Goal: Task Accomplishment & Management: Manage account settings

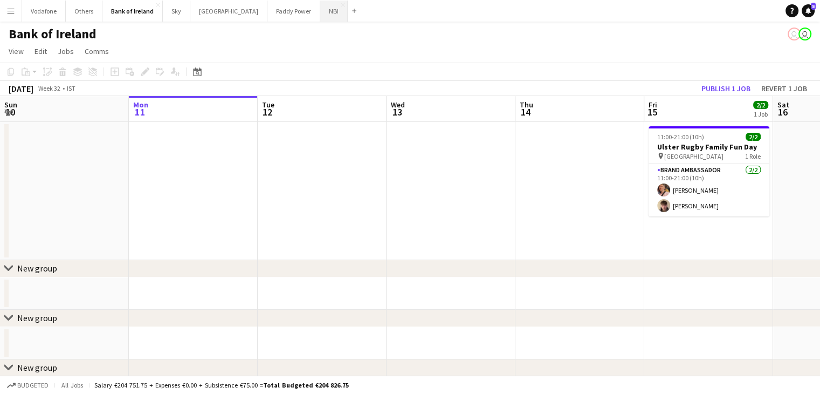
click at [320, 12] on button "NBI Close" at bounding box center [334, 11] width 28 height 21
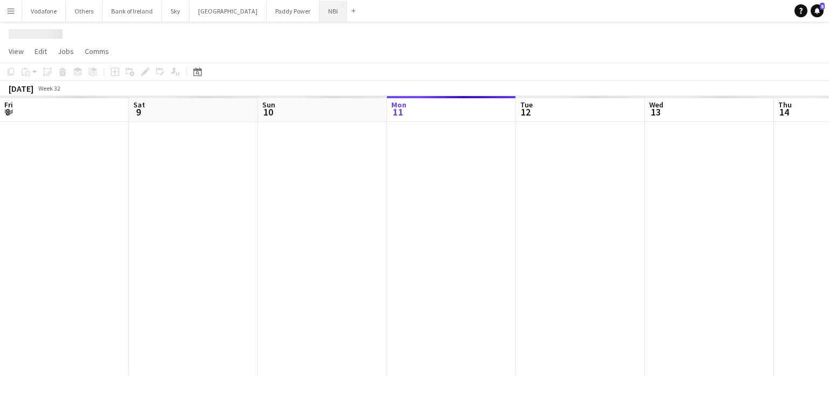
scroll to position [0, 258]
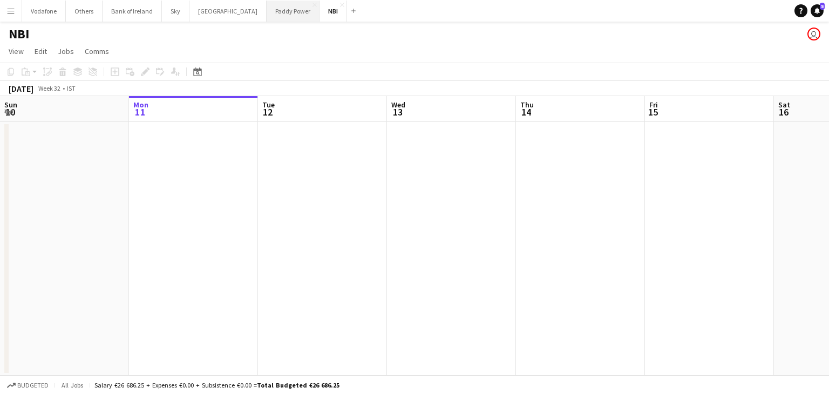
click at [266, 7] on button "Paddy Power Close" at bounding box center [292, 11] width 53 height 21
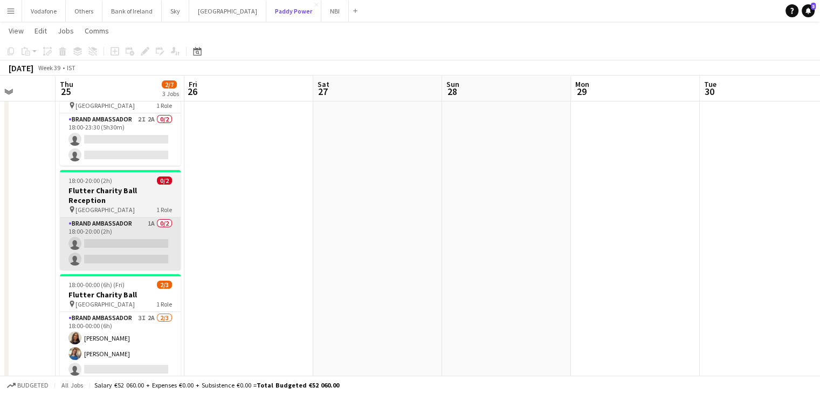
scroll to position [138, 0]
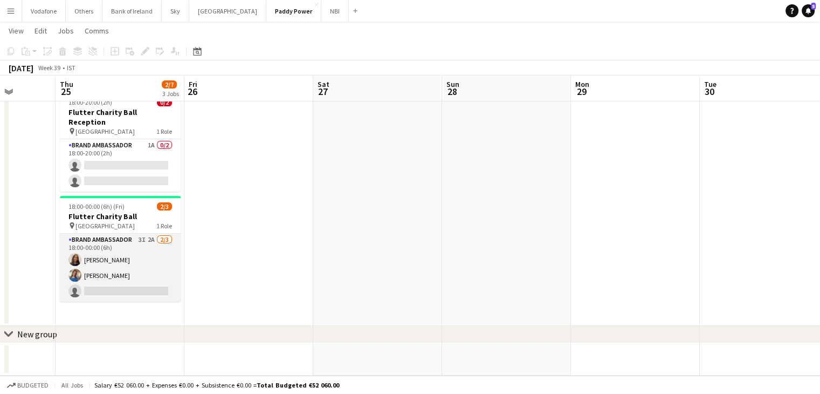
click at [108, 264] on app-card-role "Brand Ambassador 3I 2A [DATE] 18:00-00:00 (6h) [PERSON_NAME] [PERSON_NAME] sing…" at bounding box center [120, 268] width 121 height 68
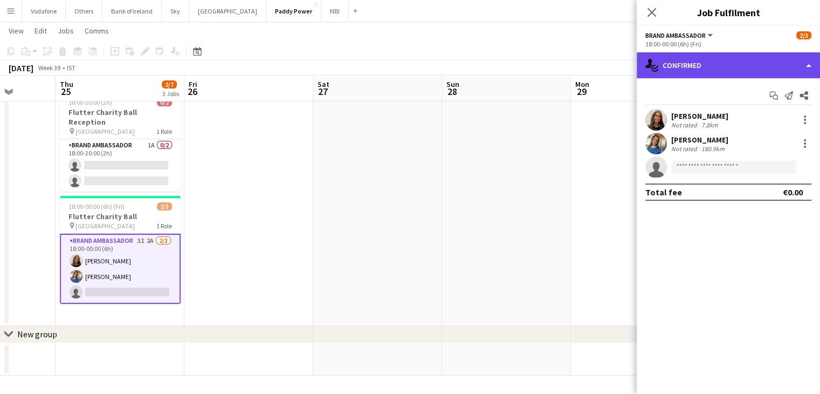
click at [776, 76] on div "single-neutral-actions-check-2 Confirmed" at bounding box center [728, 65] width 183 height 26
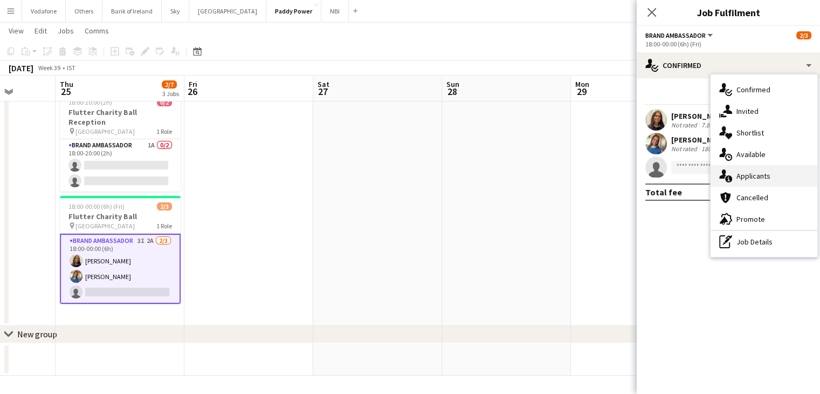
click at [768, 177] on div "single-neutral-actions-information Applicants" at bounding box center [764, 176] width 107 height 22
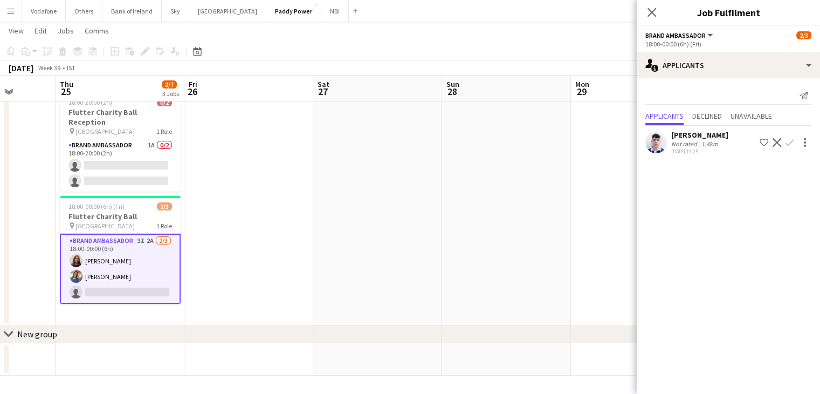
click at [716, 104] on div "Send notification" at bounding box center [729, 96] width 166 height 18
click at [715, 113] on span "Declined" at bounding box center [708, 116] width 30 height 8
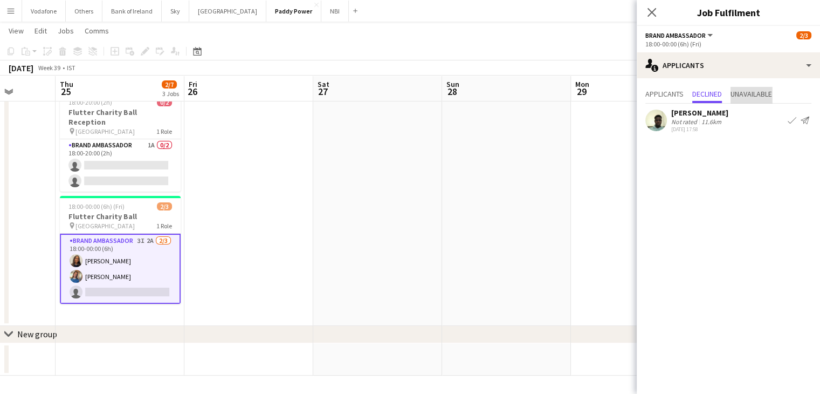
click at [752, 91] on span "Unavailable" at bounding box center [752, 94] width 42 height 8
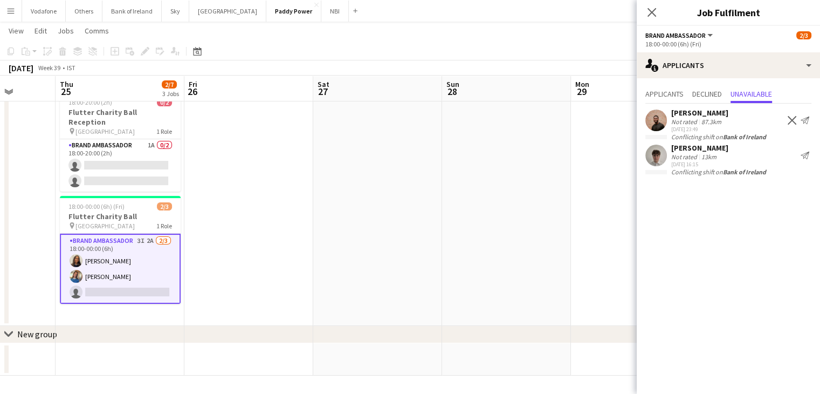
click at [654, 19] on div "Close pop-in" at bounding box center [652, 12] width 30 height 25
click at [649, 17] on icon "Close pop-in" at bounding box center [652, 12] width 10 height 10
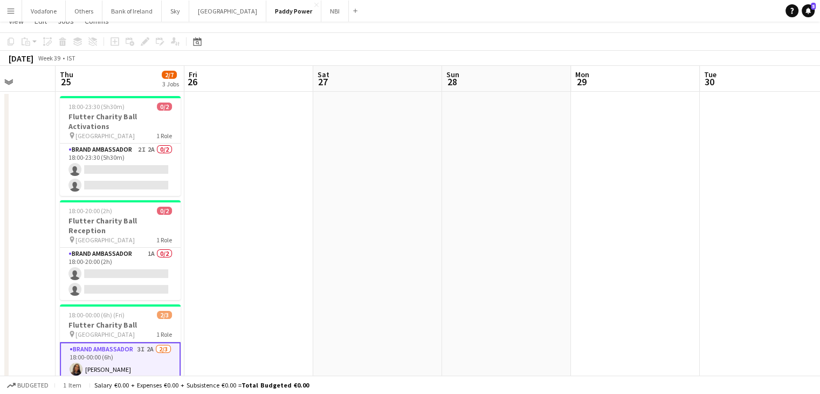
scroll to position [0, 0]
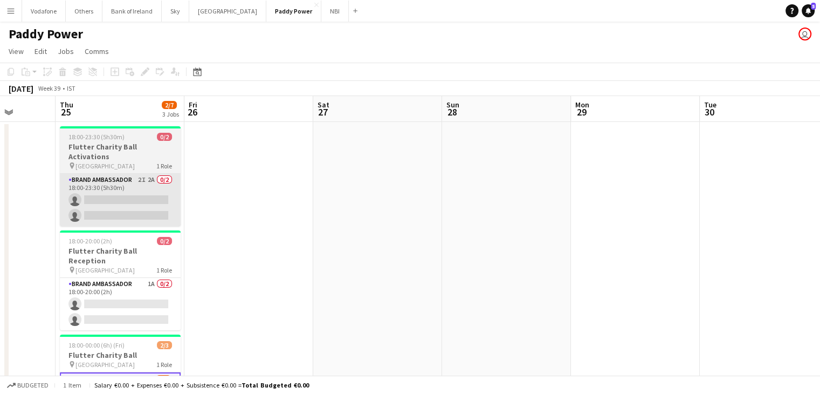
click at [114, 174] on app-card-role "Brand Ambassador 2I 2A 0/2 18:00-23:30 (5h30m) single-neutral-actions single-ne…" at bounding box center [120, 200] width 121 height 52
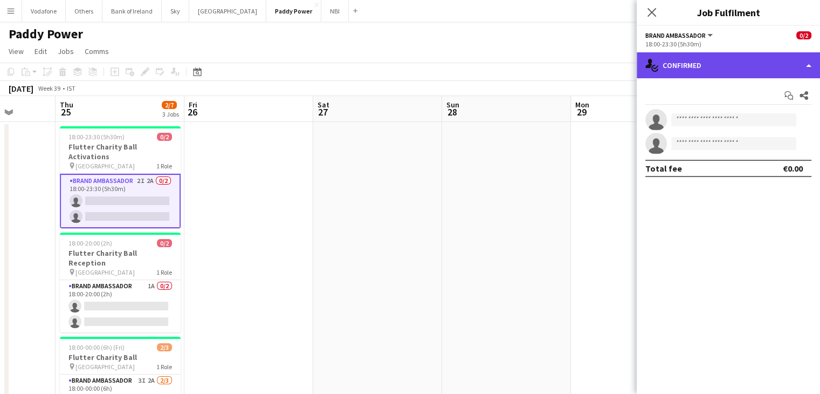
click at [677, 60] on div "single-neutral-actions-check-2 Confirmed" at bounding box center [728, 65] width 183 height 26
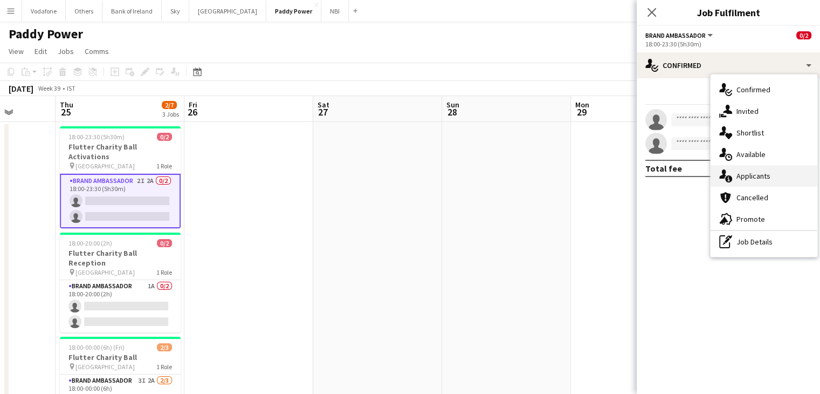
click at [762, 175] on div "single-neutral-actions-information Applicants" at bounding box center [764, 176] width 107 height 22
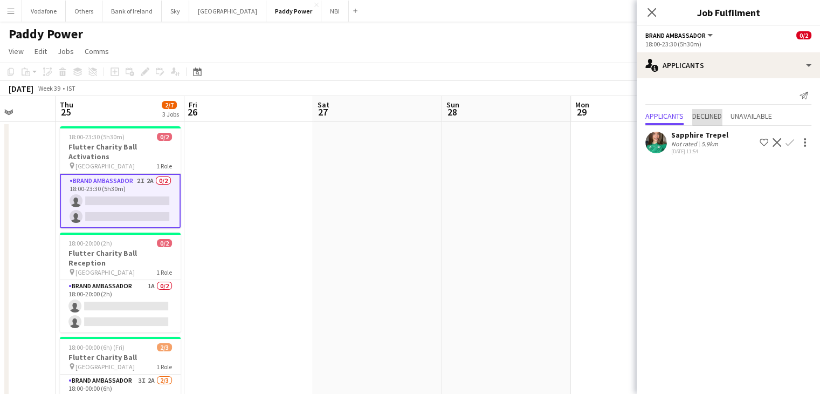
click at [720, 114] on span "Declined" at bounding box center [708, 116] width 30 height 8
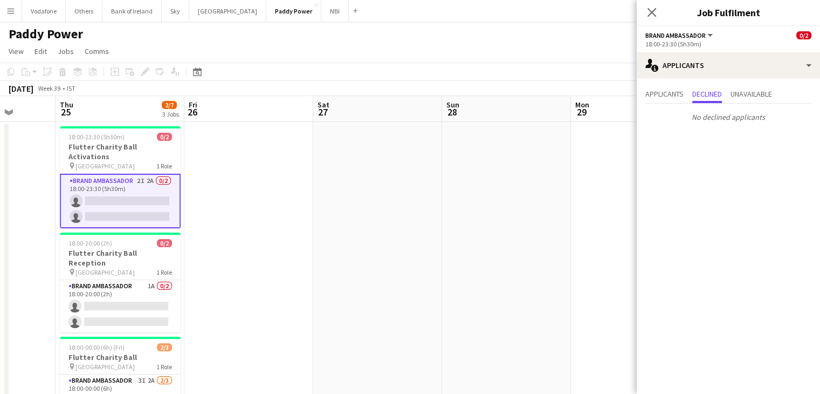
click at [767, 84] on div "Applicants Declined Unavailable No declined applicants" at bounding box center [728, 106] width 183 height 57
click at [766, 92] on span "Unavailable" at bounding box center [752, 94] width 42 height 8
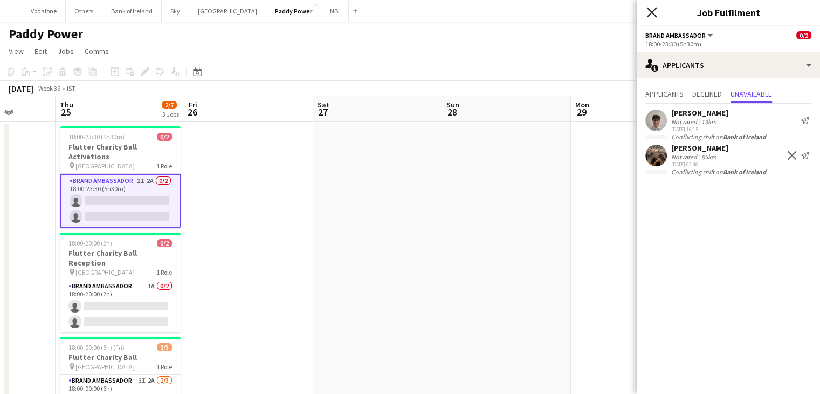
click at [654, 10] on icon at bounding box center [652, 12] width 10 height 10
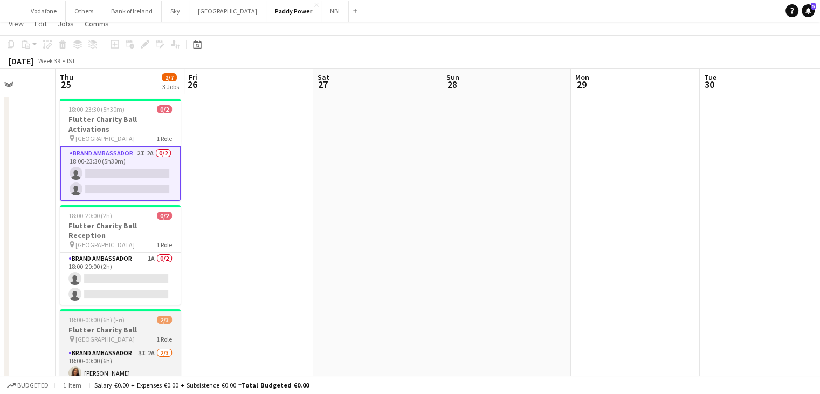
scroll to position [54, 0]
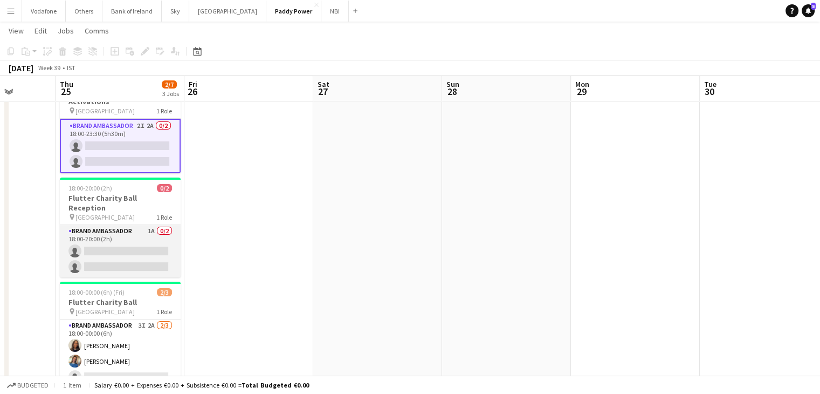
click at [145, 244] on app-card-role "Brand Ambassador 1A 0/2 18:00-20:00 (2h) single-neutral-actions single-neutral-…" at bounding box center [120, 251] width 121 height 52
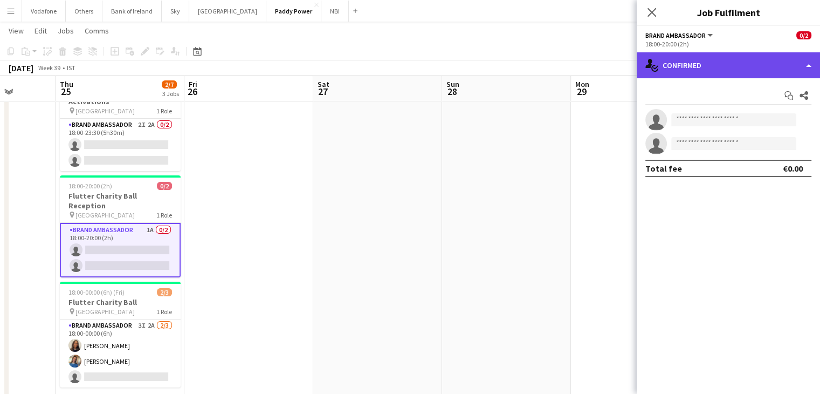
click at [673, 66] on div "single-neutral-actions-check-2 Confirmed" at bounding box center [728, 65] width 183 height 26
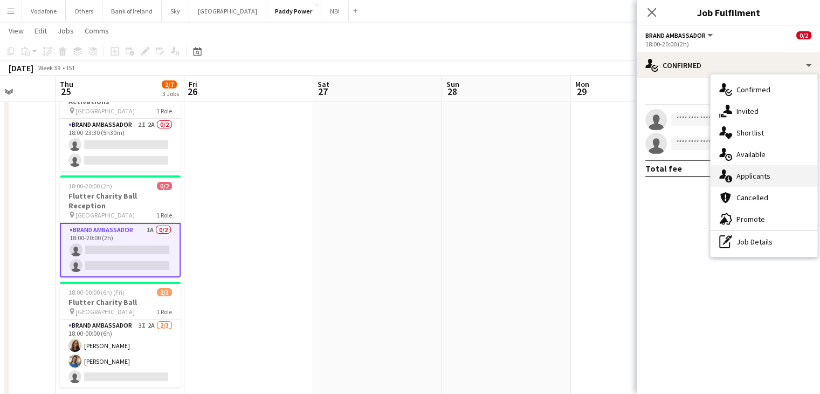
click at [747, 172] on div "single-neutral-actions-information Applicants" at bounding box center [764, 176] width 107 height 22
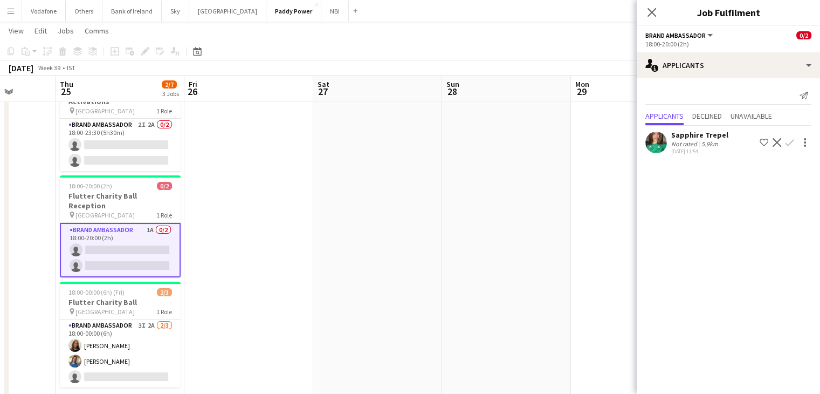
click at [628, 137] on app-date-cell at bounding box center [635, 238] width 129 height 343
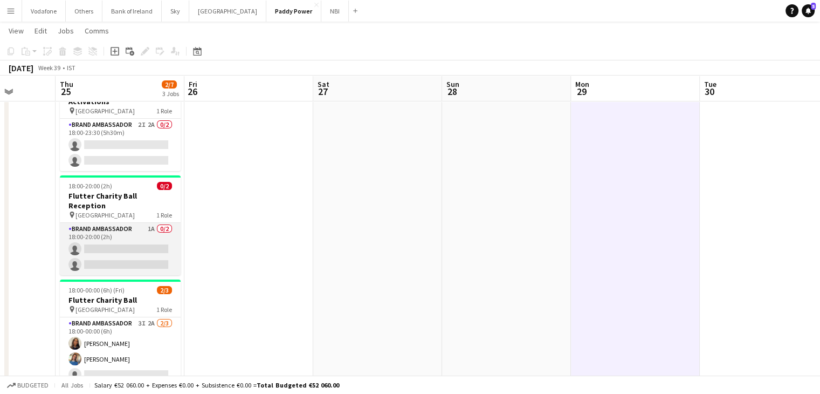
click at [156, 223] on app-card-role "Brand Ambassador 1A 0/2 18:00-20:00 (2h) single-neutral-actions single-neutral-…" at bounding box center [120, 249] width 121 height 52
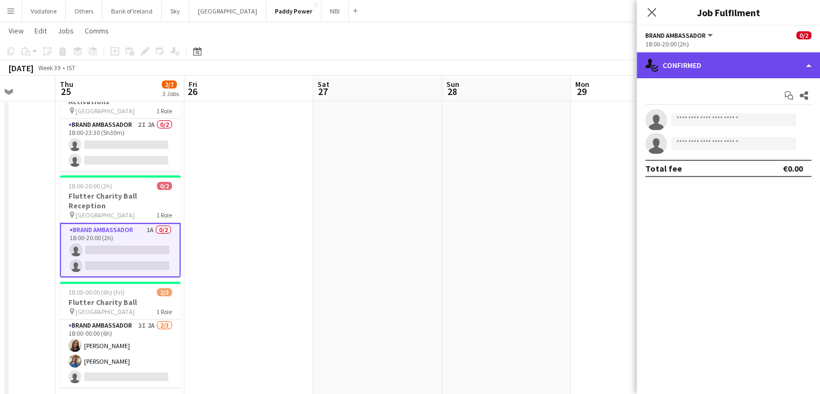
click at [768, 73] on div "single-neutral-actions-check-2 Confirmed" at bounding box center [728, 65] width 183 height 26
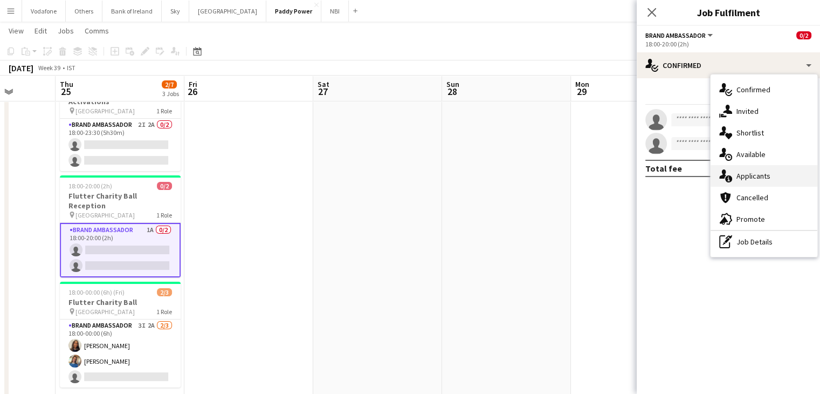
click at [747, 174] on div "single-neutral-actions-information Applicants" at bounding box center [764, 176] width 107 height 22
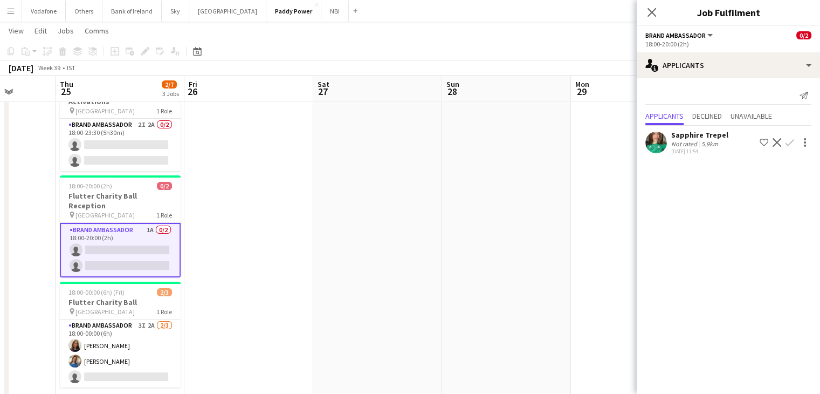
click at [694, 130] on div "Sapphire Trepel" at bounding box center [700, 135] width 57 height 10
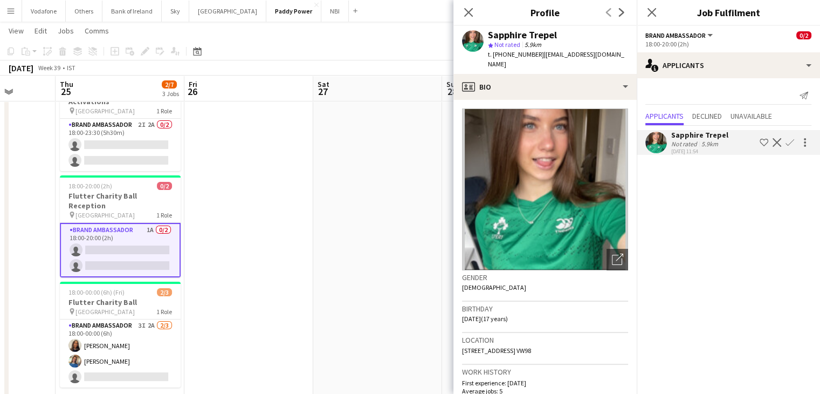
click at [774, 141] on app-icon "Decline" at bounding box center [777, 142] width 9 height 9
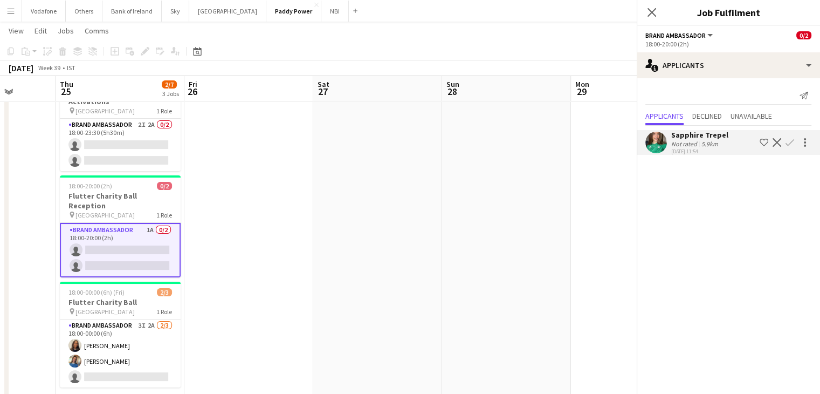
scroll to position [0, 0]
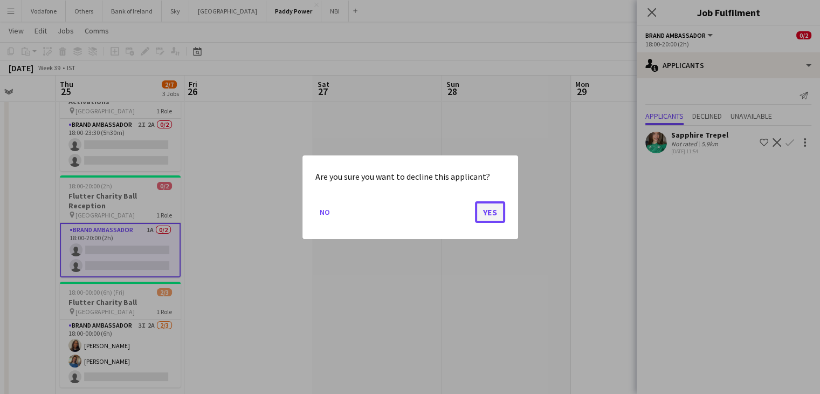
click at [505, 211] on button "Yes" at bounding box center [490, 212] width 30 height 22
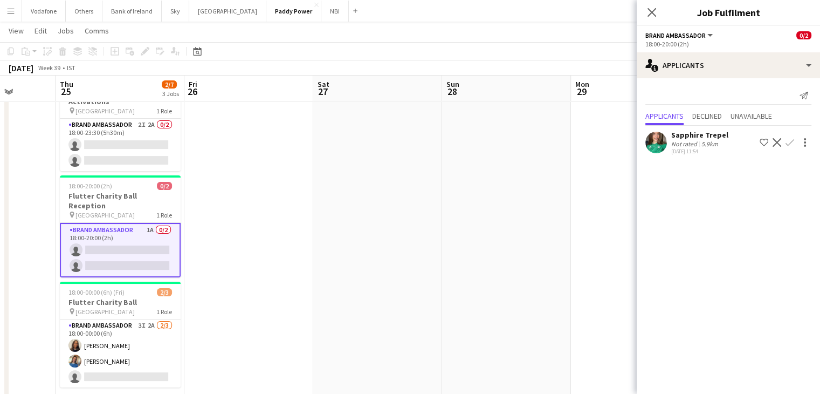
scroll to position [54, 0]
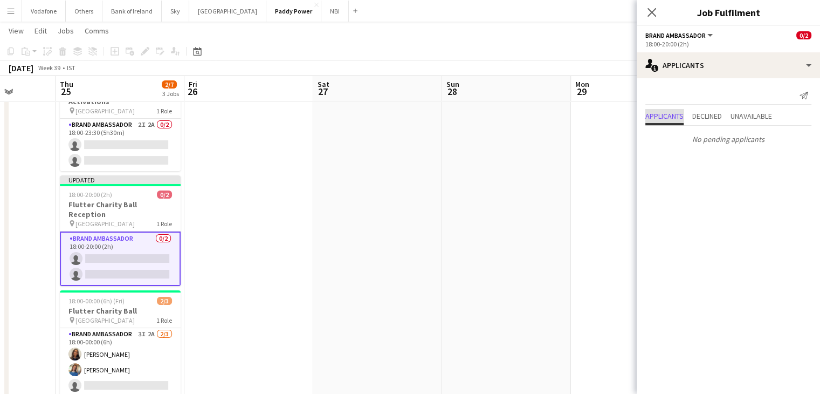
click at [649, 113] on span "Applicants" at bounding box center [665, 116] width 38 height 8
click at [581, 120] on app-date-cell at bounding box center [635, 238] width 129 height 343
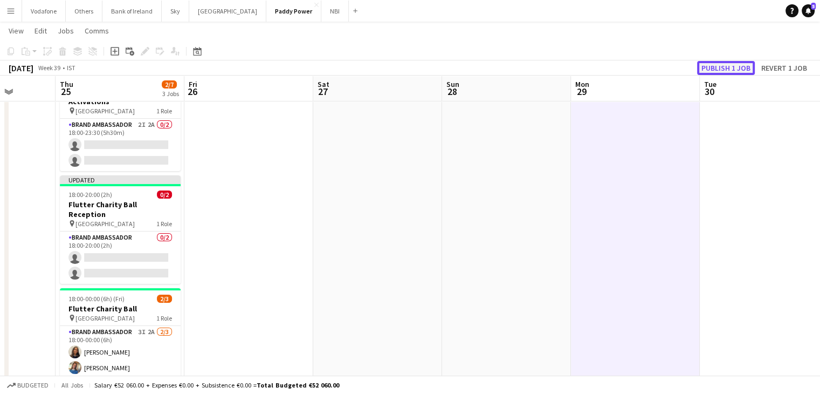
click at [716, 61] on button "Publish 1 job" at bounding box center [726, 68] width 58 height 14
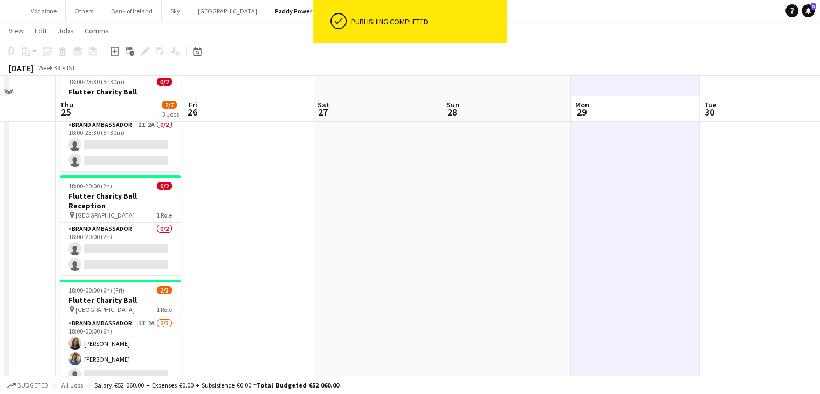
scroll to position [108, 0]
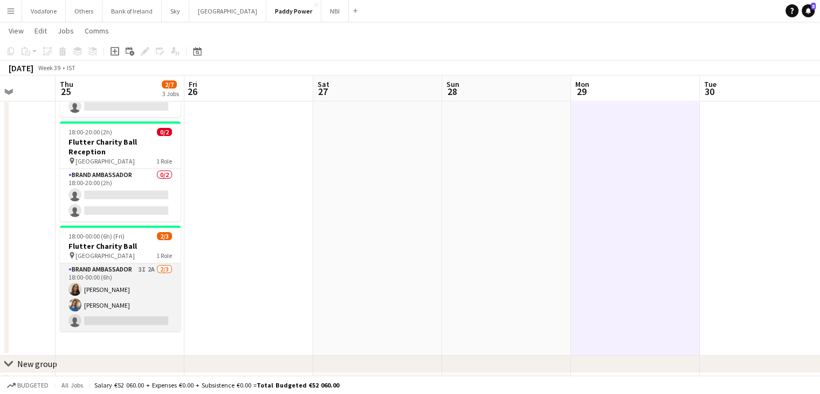
click at [113, 270] on app-card-role "Brand Ambassador 3I 2A [DATE] 18:00-00:00 (6h) [PERSON_NAME] [PERSON_NAME] sing…" at bounding box center [120, 297] width 121 height 68
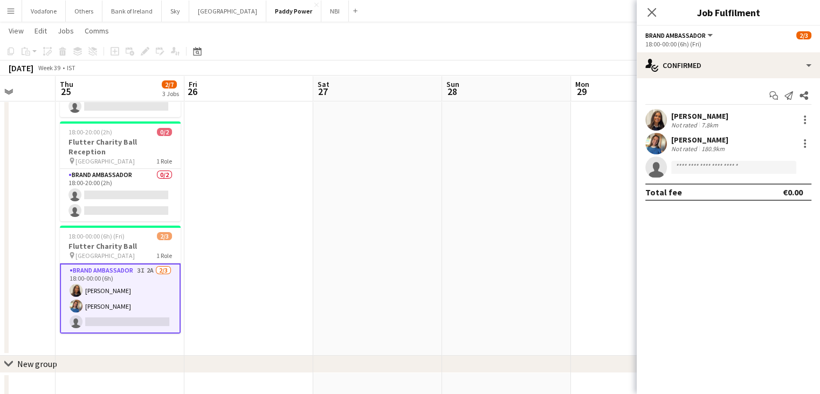
click at [659, 113] on app-user-avatar at bounding box center [657, 120] width 22 height 22
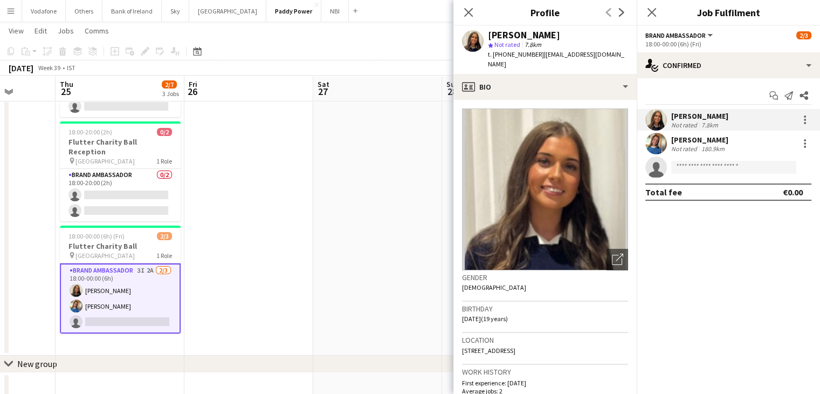
click at [352, 182] on app-date-cell at bounding box center [377, 184] width 129 height 343
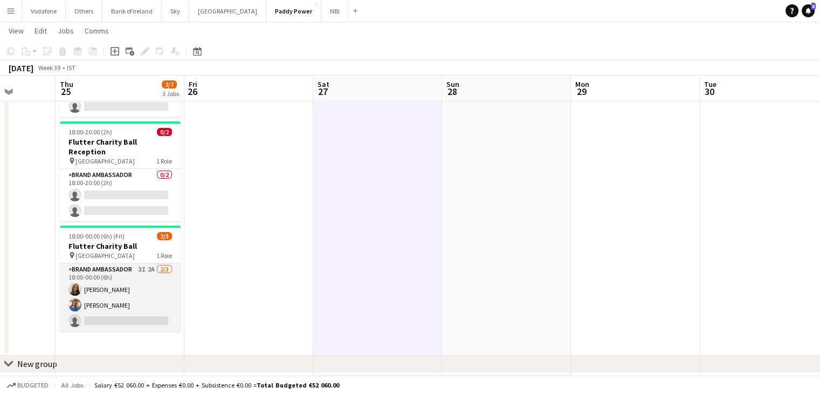
click at [158, 266] on app-card-role "Brand Ambassador 3I 2A [DATE] 18:00-00:00 (6h) [PERSON_NAME] [PERSON_NAME] sing…" at bounding box center [120, 297] width 121 height 68
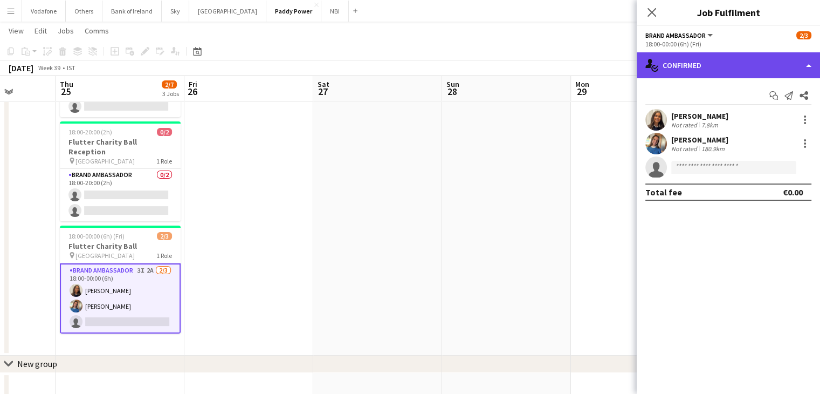
click at [672, 66] on div "single-neutral-actions-check-2 Confirmed" at bounding box center [728, 65] width 183 height 26
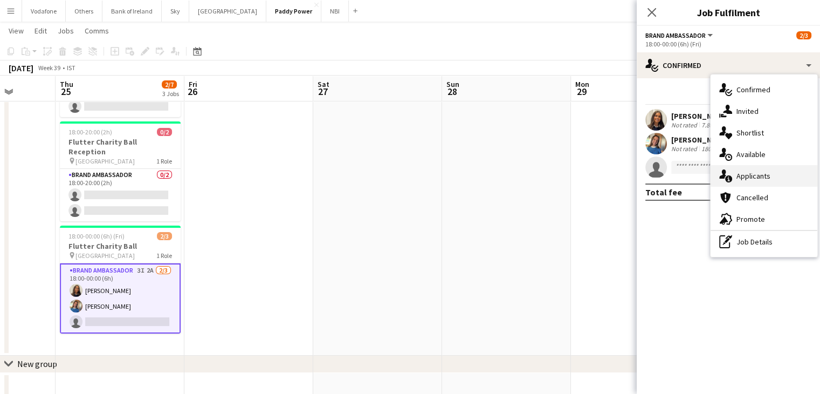
click at [747, 171] on div "single-neutral-actions-information Applicants" at bounding box center [764, 176] width 107 height 22
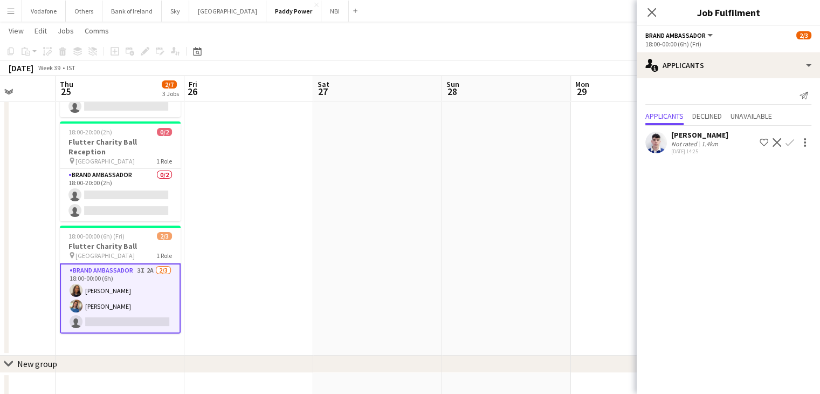
click at [594, 154] on app-date-cell at bounding box center [635, 184] width 129 height 343
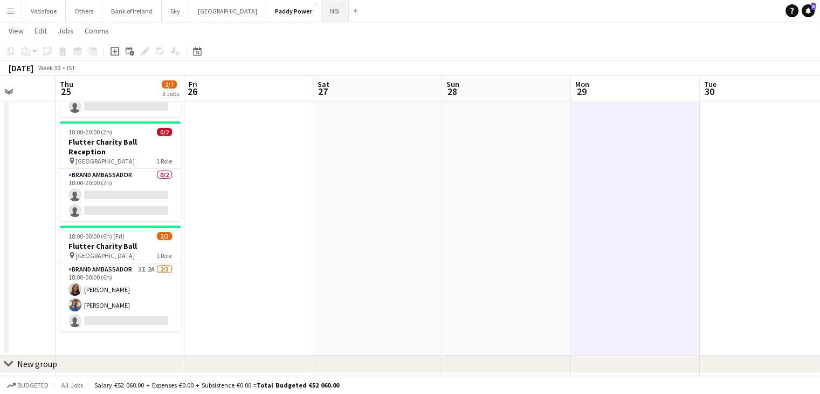
click at [321, 11] on button "NBI Close" at bounding box center [335, 11] width 28 height 21
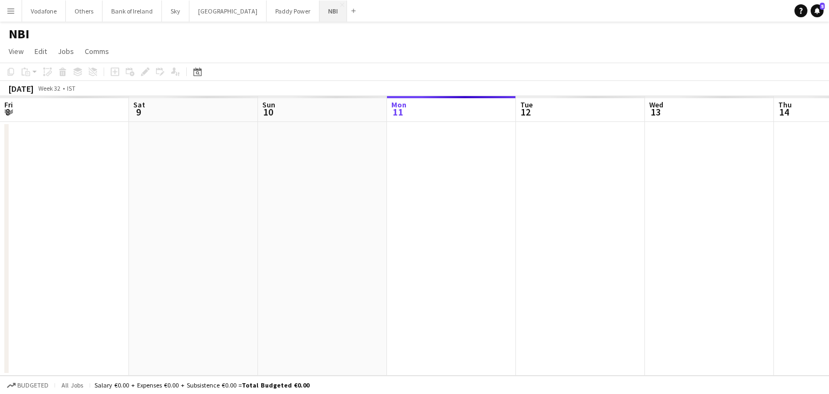
scroll to position [0, 258]
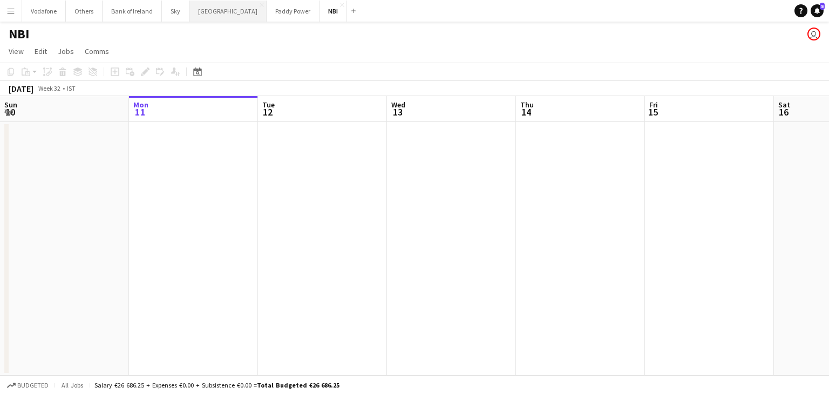
click at [211, 13] on button "[GEOGRAPHIC_DATA] Close" at bounding box center [227, 11] width 77 height 21
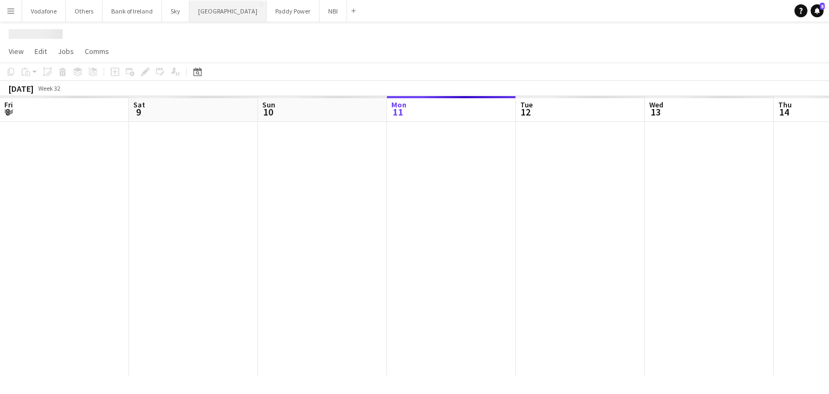
scroll to position [0, 258]
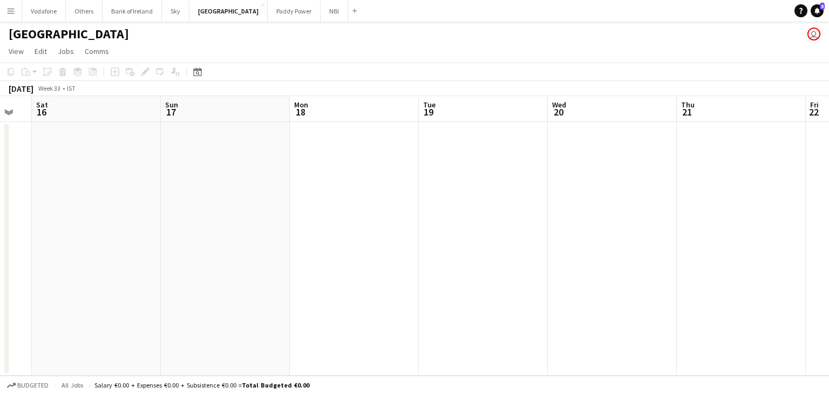
click at [598, 234] on div at bounding box center [289, 249] width 1547 height 254
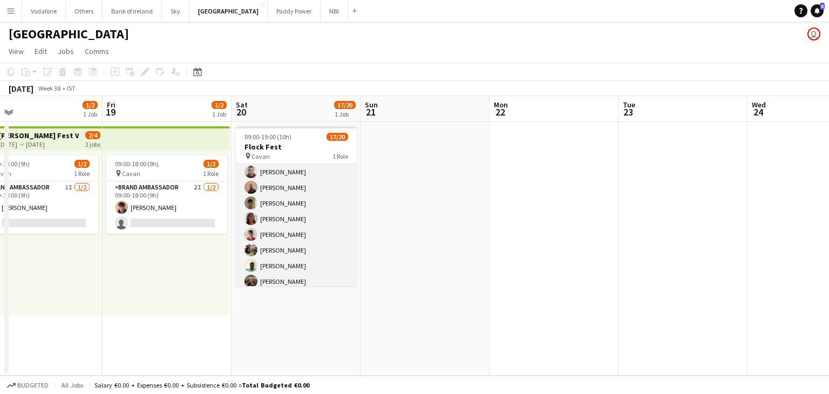
scroll to position [0, 0]
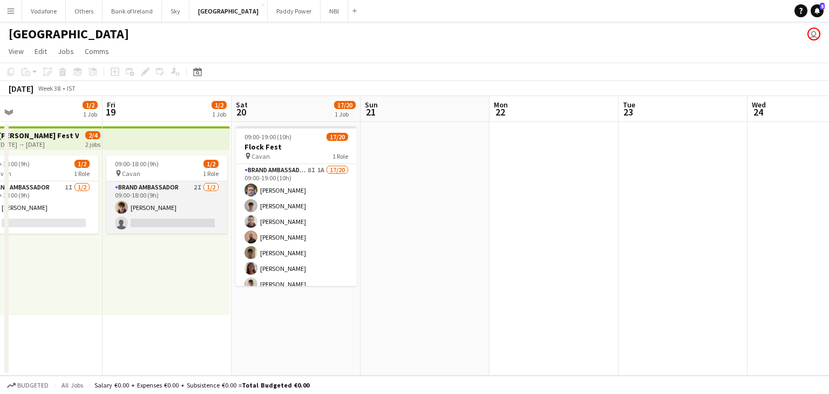
click at [182, 230] on app-card-role "Brand Ambassador 2I [DATE] 09:00-18:00 (9h) [PERSON_NAME] single-neutral-actions" at bounding box center [166, 207] width 121 height 52
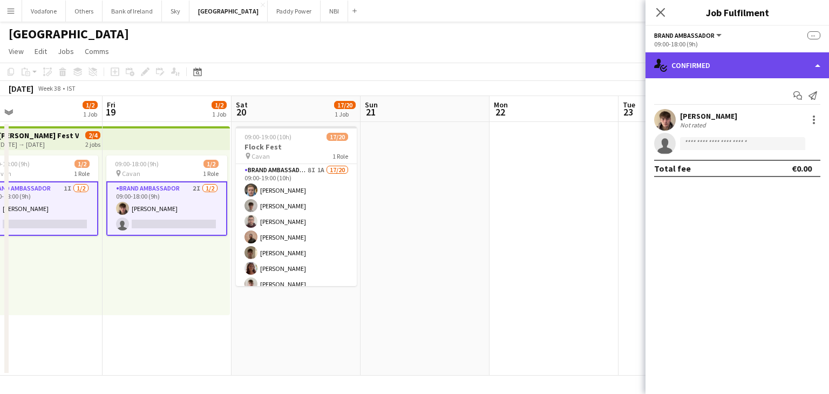
click at [722, 76] on div "single-neutral-actions-check-2 Confirmed" at bounding box center [736, 65] width 183 height 26
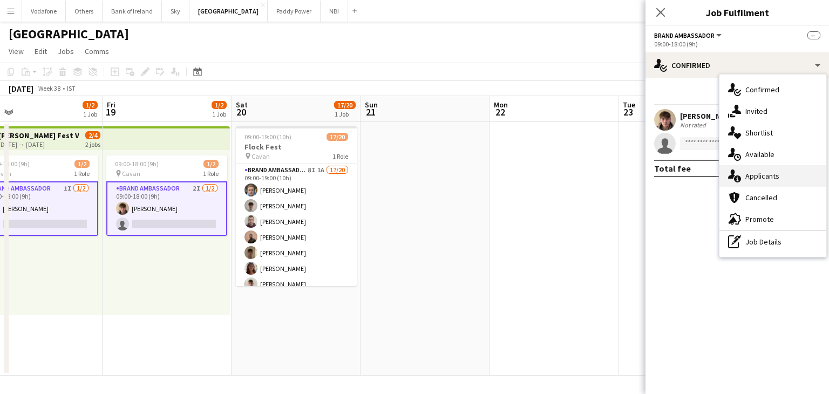
click at [788, 177] on div "single-neutral-actions-information Applicants" at bounding box center [772, 176] width 107 height 22
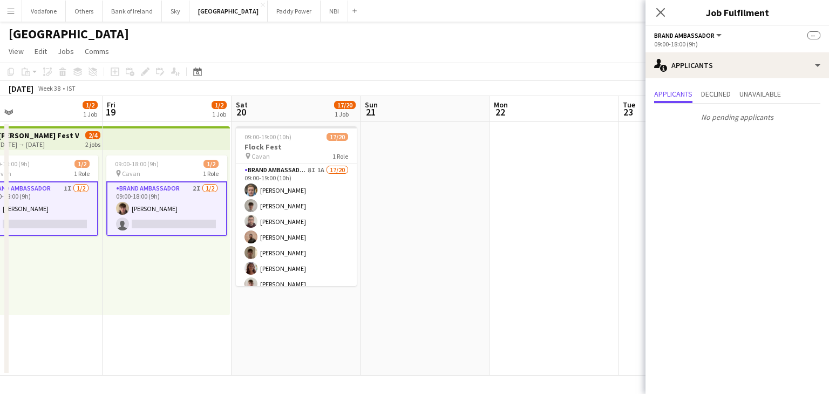
click at [594, 188] on app-date-cell at bounding box center [553, 249] width 129 height 254
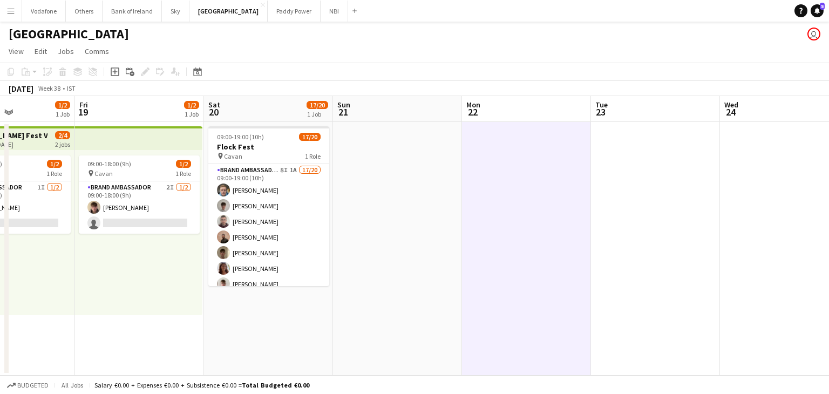
drag, startPoint x: 306, startPoint y: 317, endPoint x: 526, endPoint y: 313, distance: 220.1
click at [503, 311] on app-calendar-viewport "Tue 16 Wed 17 Thu 18 1/2 1 Job Fri 19 1/2 1 Job Sat 20 17/20 1 Job Sun 21 Mon 2…" at bounding box center [414, 235] width 829 height 279
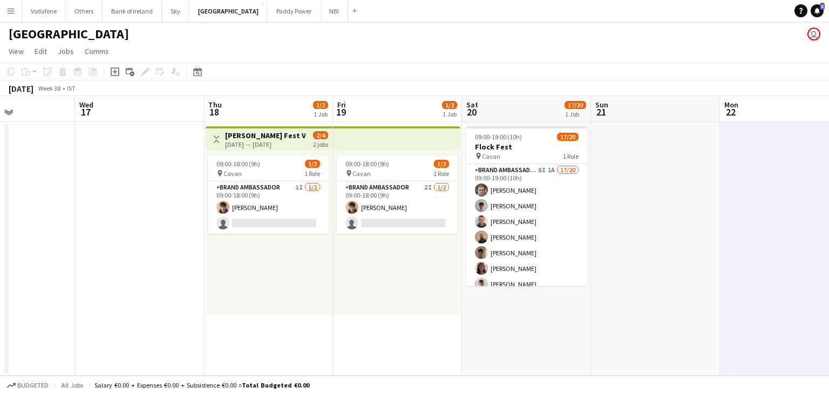
scroll to position [0, 299]
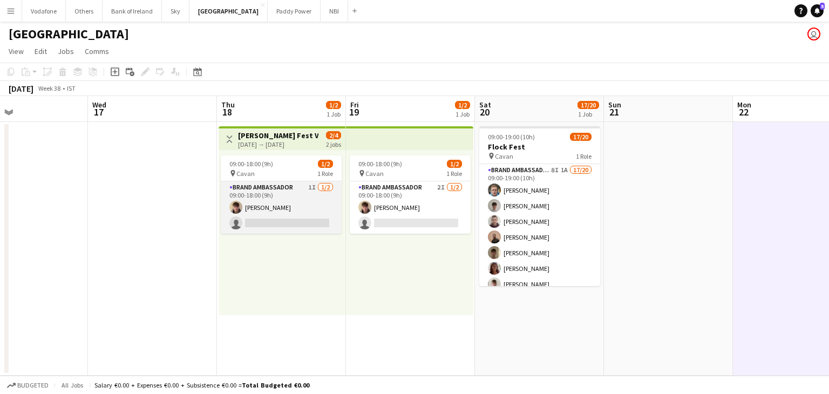
click at [245, 204] on app-card-role "Brand Ambassador 1I [DATE] 09:00-18:00 (9h) [PERSON_NAME] single-neutral-actions" at bounding box center [281, 207] width 121 height 52
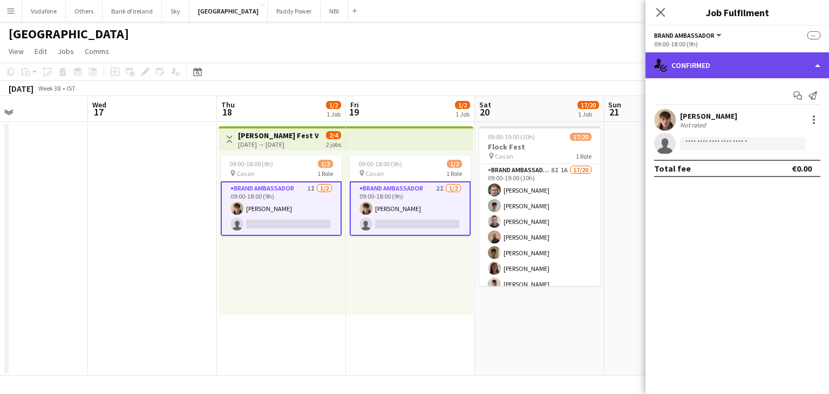
click at [723, 72] on div "single-neutral-actions-check-2 Confirmed" at bounding box center [736, 65] width 183 height 26
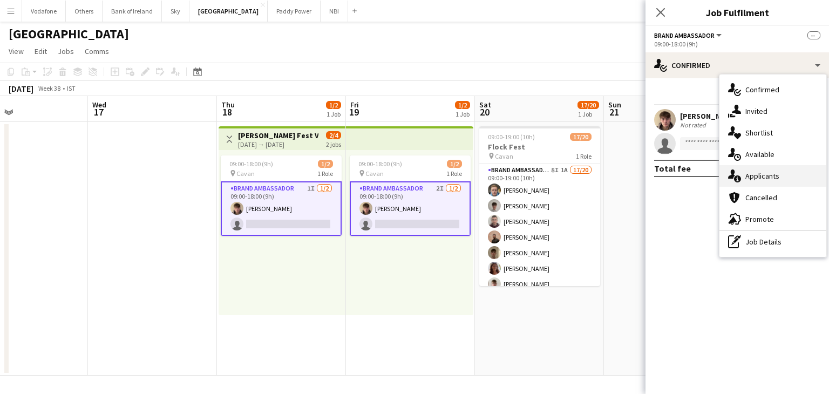
click at [751, 183] on div "single-neutral-actions-information Applicants" at bounding box center [772, 176] width 107 height 22
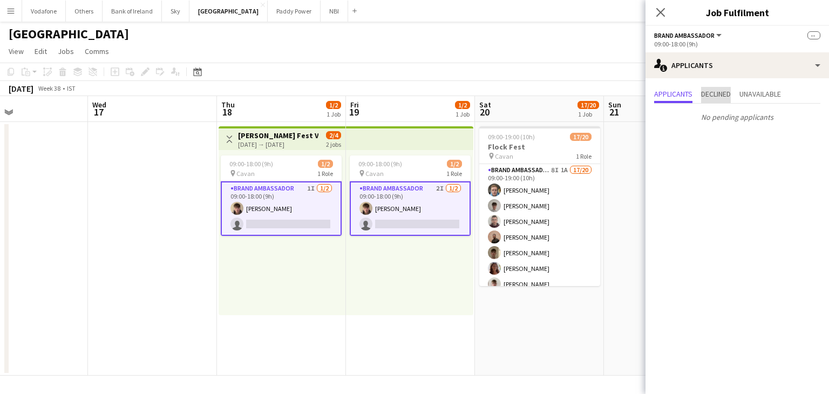
click at [713, 93] on span "Declined" at bounding box center [716, 94] width 30 height 8
click at [772, 90] on span "Unavailable" at bounding box center [760, 94] width 42 height 8
click at [194, 261] on app-date-cell at bounding box center [152, 249] width 129 height 254
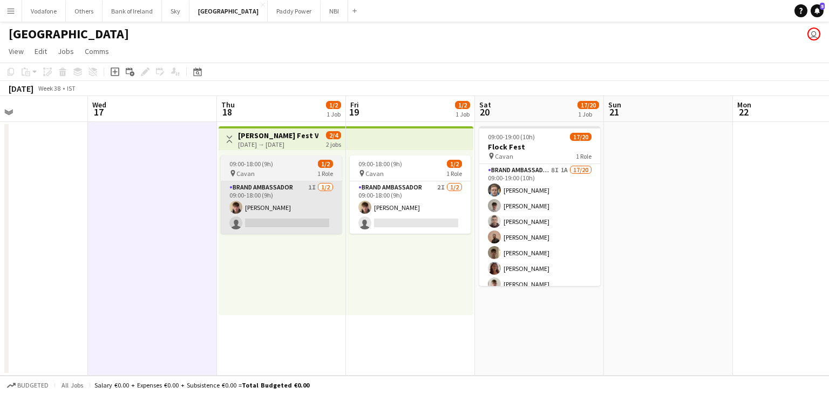
click at [271, 227] on app-card-role "Brand Ambassador 1I [DATE] 09:00-18:00 (9h) [PERSON_NAME] single-neutral-actions" at bounding box center [281, 207] width 121 height 52
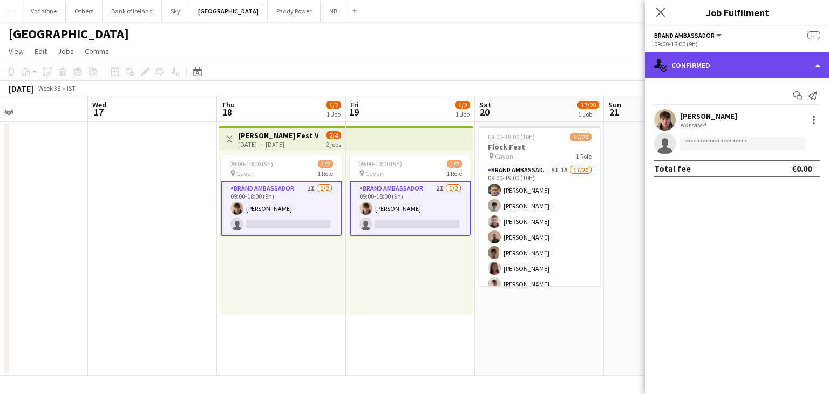
click at [693, 61] on div "single-neutral-actions-check-2 Confirmed" at bounding box center [736, 65] width 183 height 26
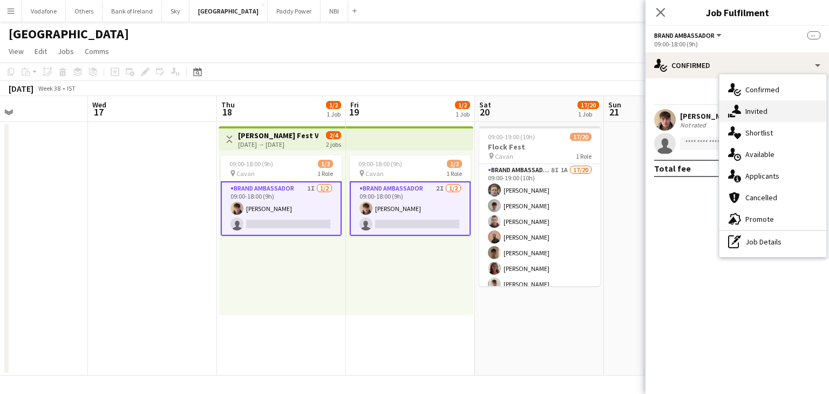
click at [738, 107] on icon at bounding box center [735, 109] width 9 height 9
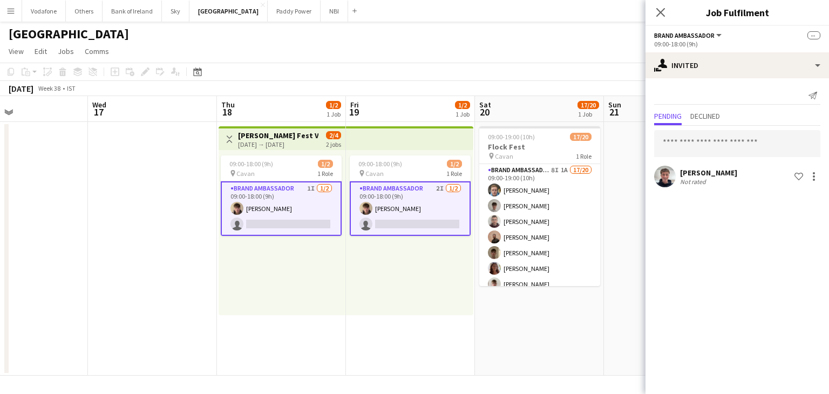
click at [417, 198] on app-card-role "Brand Ambassador 2I [DATE] 09:00-18:00 (9h) [PERSON_NAME] single-neutral-actions" at bounding box center [410, 208] width 121 height 54
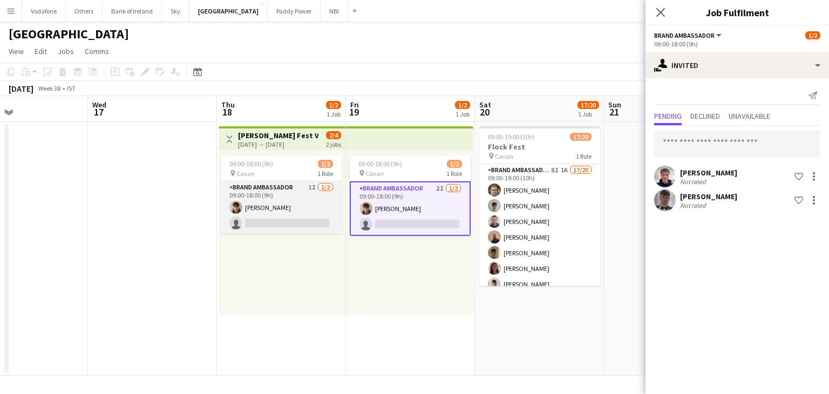
click at [259, 199] on app-card-role "Brand Ambassador 1I [DATE] 09:00-18:00 (9h) [PERSON_NAME] single-neutral-actions" at bounding box center [281, 207] width 121 height 52
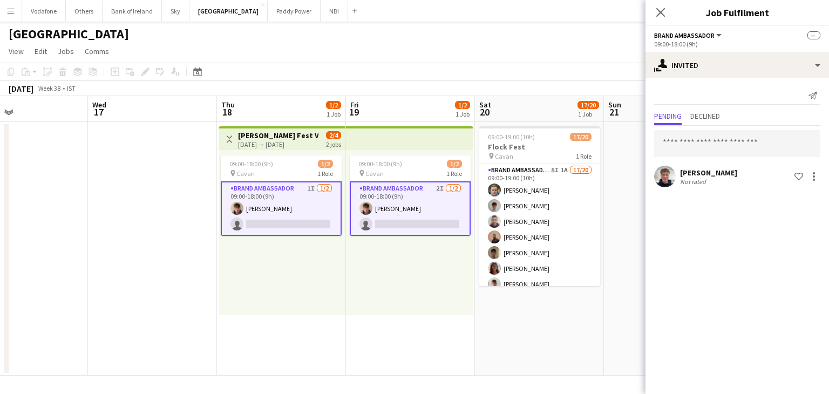
click at [131, 228] on app-date-cell at bounding box center [152, 249] width 129 height 254
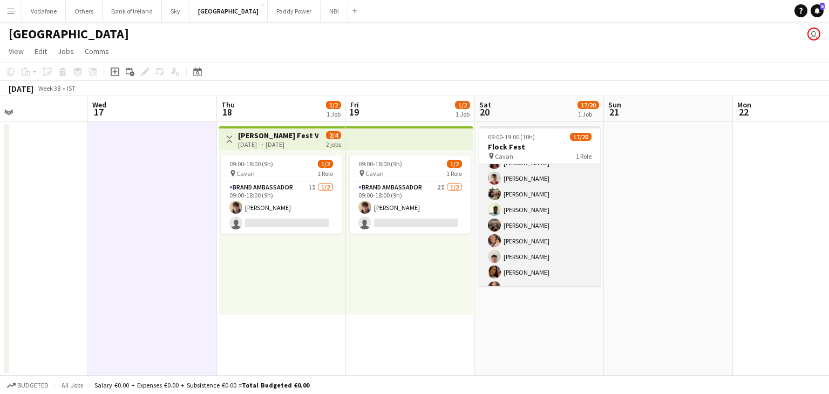
scroll to position [50, 0]
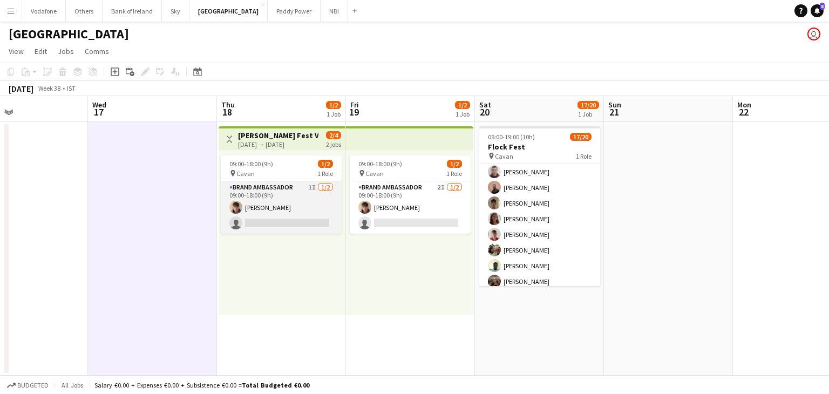
click at [304, 218] on app-card-role "Brand Ambassador 1I [DATE] 09:00-18:00 (9h) [PERSON_NAME] single-neutral-actions" at bounding box center [281, 207] width 121 height 52
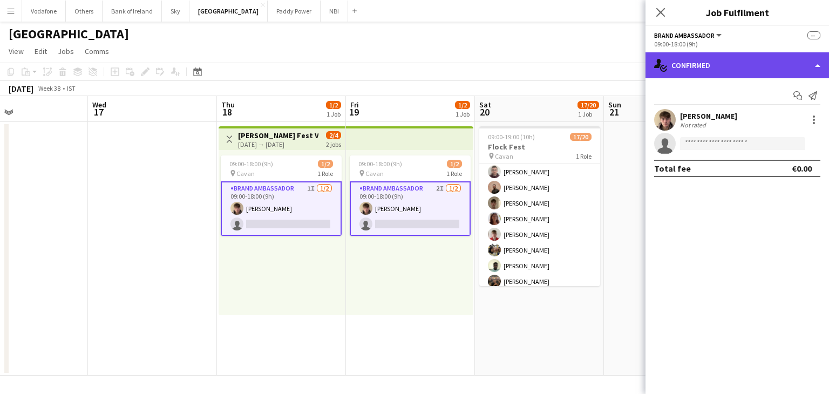
click at [738, 75] on div "single-neutral-actions-check-2 Confirmed" at bounding box center [736, 65] width 183 height 26
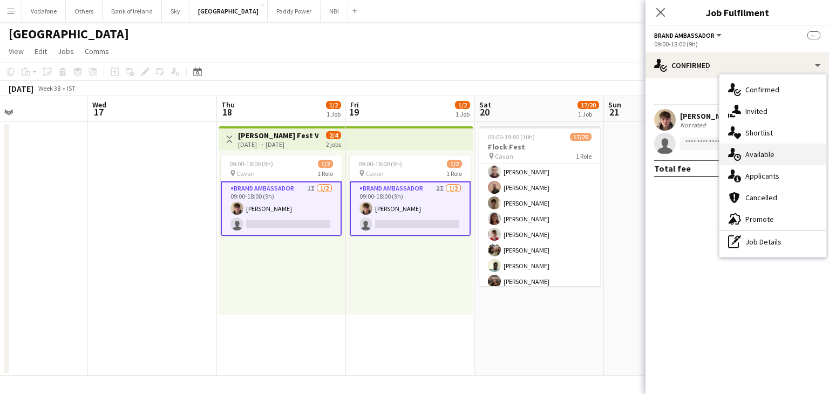
click at [782, 156] on div "single-neutral-actions-upload Available" at bounding box center [772, 154] width 107 height 22
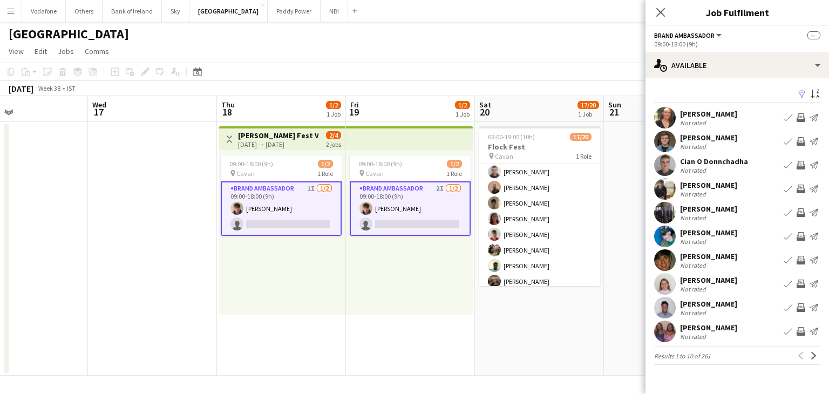
click at [660, 265] on app-user-avatar at bounding box center [665, 260] width 22 height 22
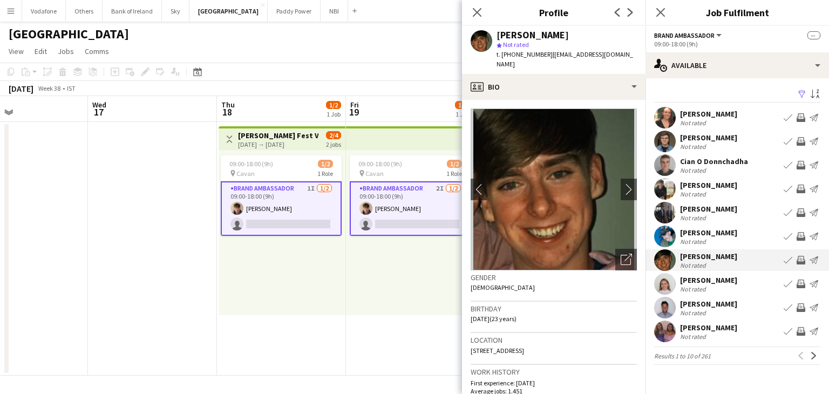
click at [242, 230] on app-card-role "Brand Ambassador 1I [DATE] 09:00-18:00 (9h) [PERSON_NAME] single-neutral-actions" at bounding box center [281, 208] width 121 height 54
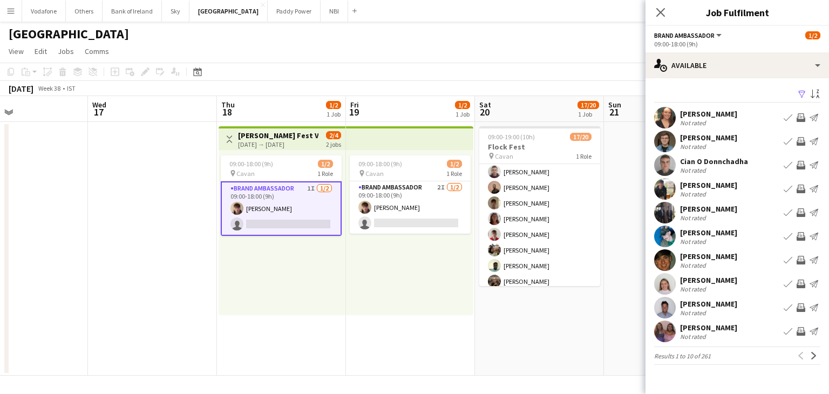
scroll to position [0, 298]
click at [319, 220] on app-card-role "Brand Ambassador 1I [DATE] 09:00-18:00 (9h) [PERSON_NAME] single-neutral-actions" at bounding box center [281, 208] width 121 height 54
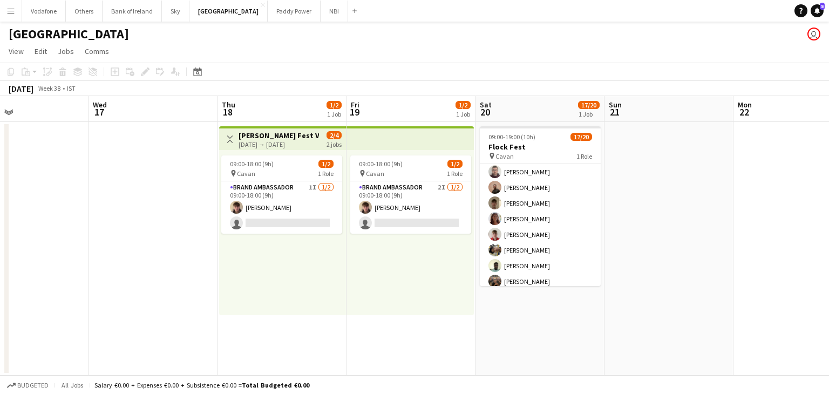
click at [347, 215] on div "09:00-18:00 (9h) 1/2 pin Cavan 1 Role Brand Ambassador 2I [DATE] 09:00-18:00 (9…" at bounding box center [409, 232] width 127 height 165
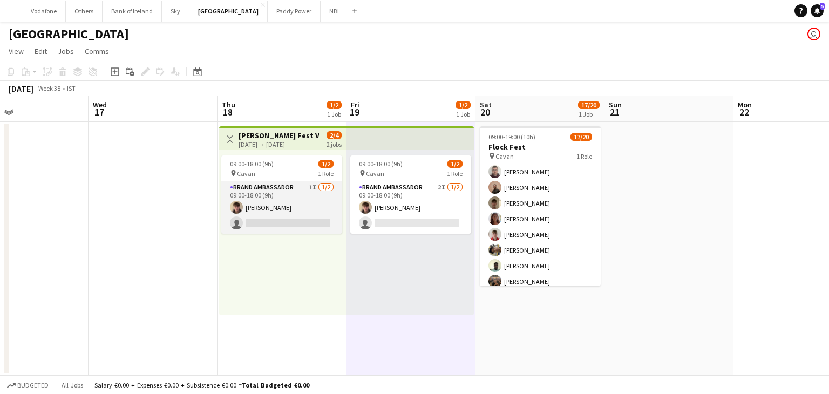
click at [320, 217] on app-card-role "Brand Ambassador 1I [DATE] 09:00-18:00 (9h) [PERSON_NAME] single-neutral-actions" at bounding box center [281, 207] width 121 height 52
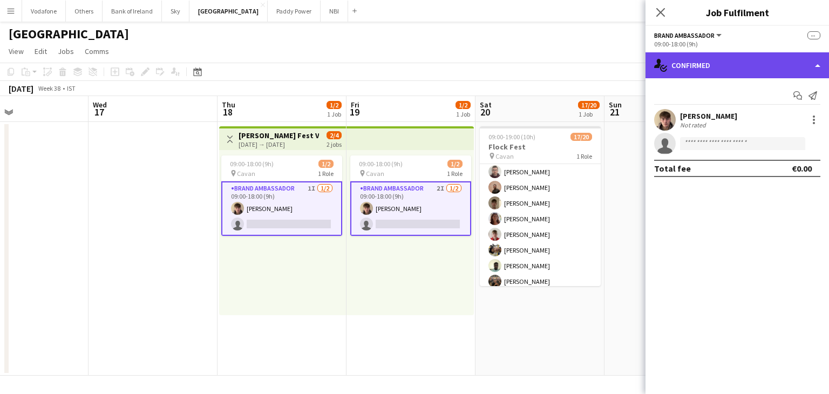
click at [700, 66] on div "single-neutral-actions-check-2 Confirmed" at bounding box center [736, 65] width 183 height 26
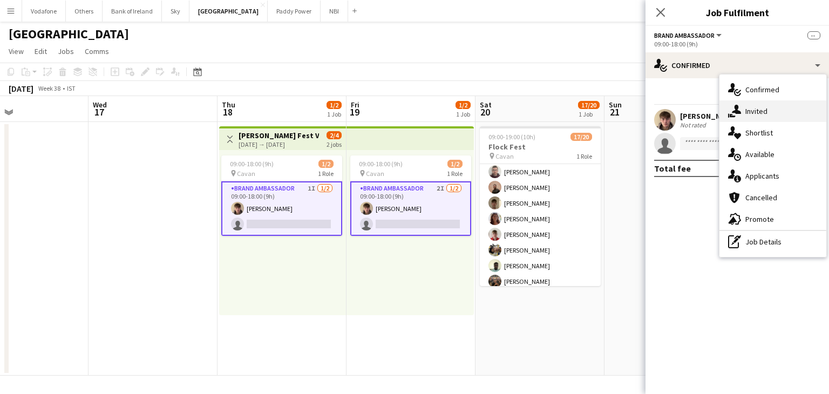
click at [778, 118] on div "single-neutral-actions-share-1 Invited" at bounding box center [772, 111] width 107 height 22
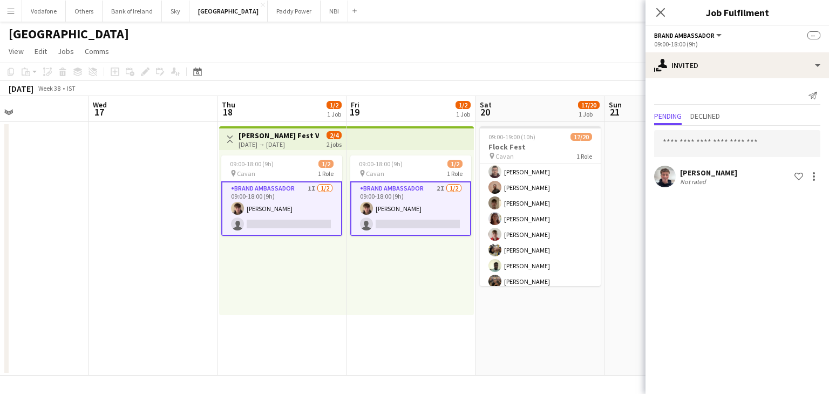
click at [148, 290] on app-date-cell at bounding box center [152, 249] width 129 height 254
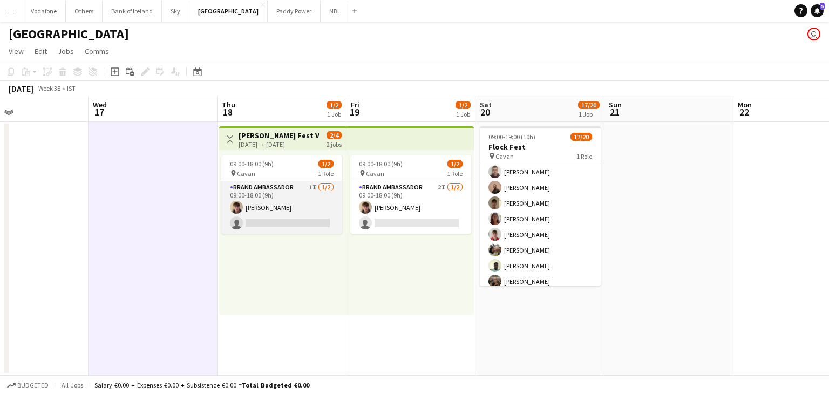
click at [316, 195] on app-card-role "Brand Ambassador 1I [DATE] 09:00-18:00 (9h) [PERSON_NAME] single-neutral-actions" at bounding box center [281, 207] width 121 height 52
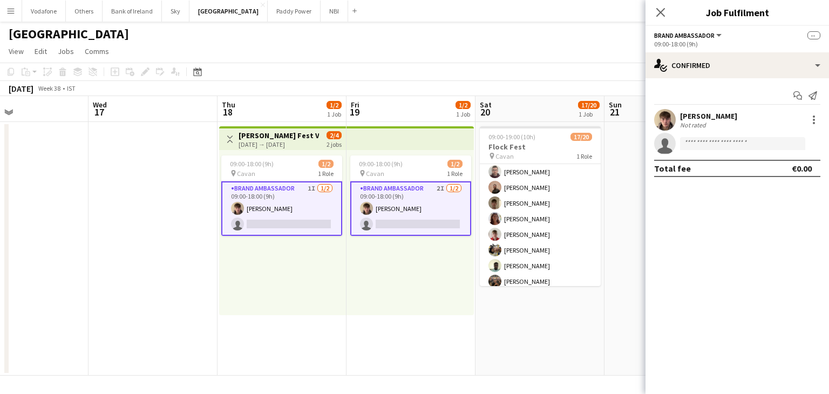
click at [634, 147] on app-date-cell at bounding box center [668, 249] width 129 height 254
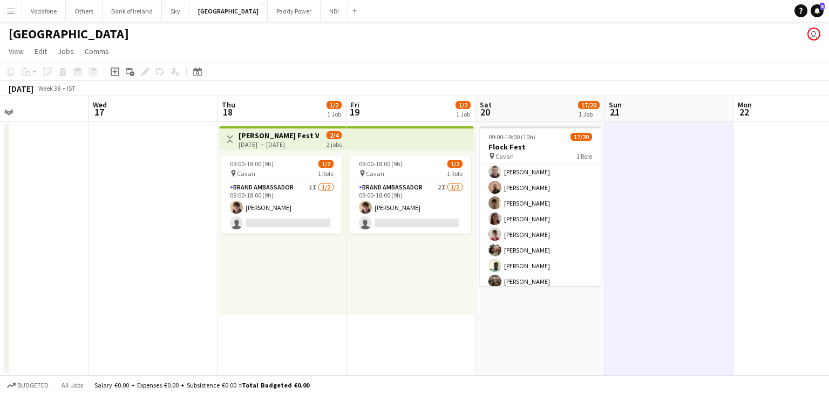
click at [182, 216] on app-date-cell at bounding box center [152, 249] width 129 height 254
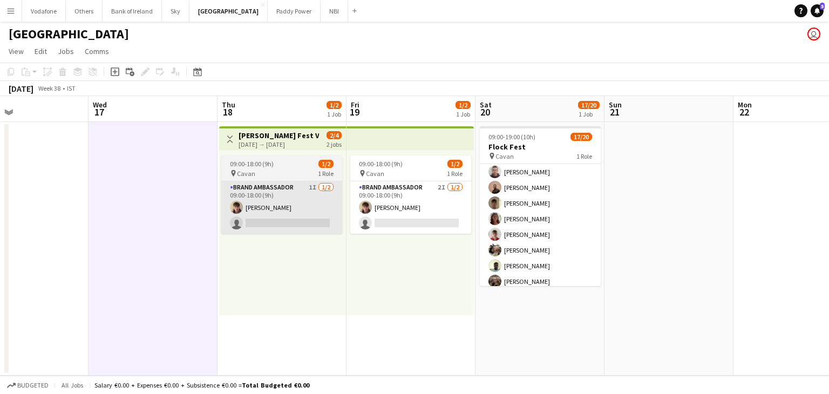
click at [276, 192] on app-card-role "Brand Ambassador 1I [DATE] 09:00-18:00 (9h) [PERSON_NAME] single-neutral-actions" at bounding box center [281, 207] width 121 height 52
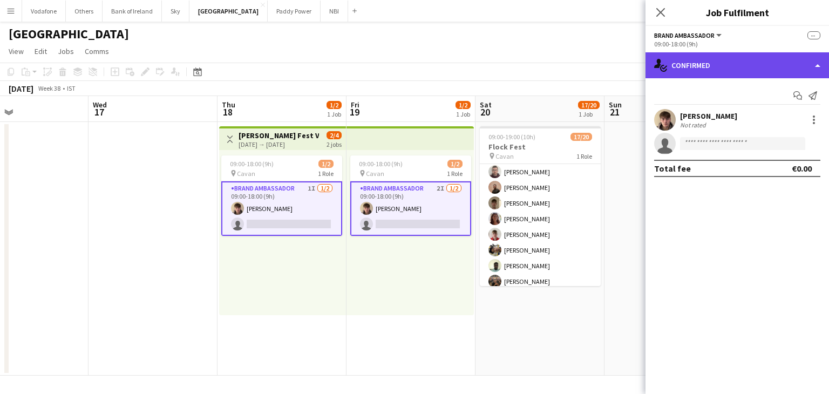
click at [703, 71] on div "single-neutral-actions-check-2 Confirmed" at bounding box center [736, 65] width 183 height 26
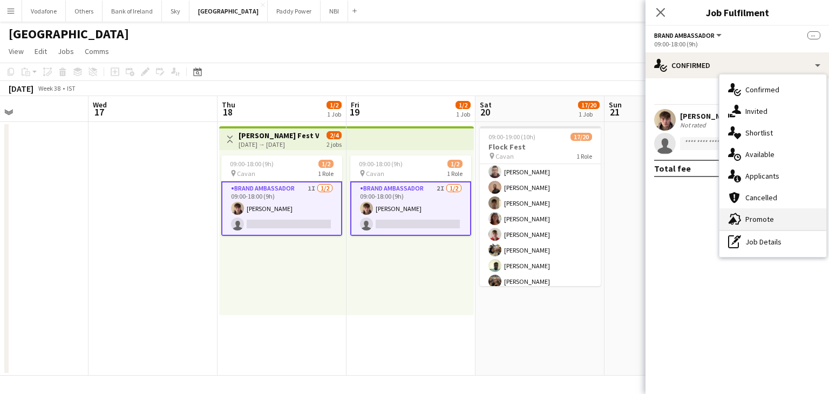
click at [776, 222] on div "advertising-megaphone Promote" at bounding box center [772, 219] width 107 height 22
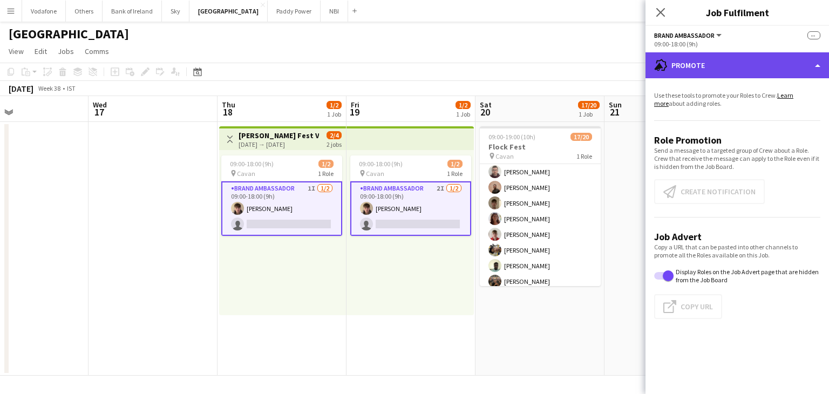
click at [741, 78] on div "advertising-megaphone Promote" at bounding box center [736, 65] width 183 height 26
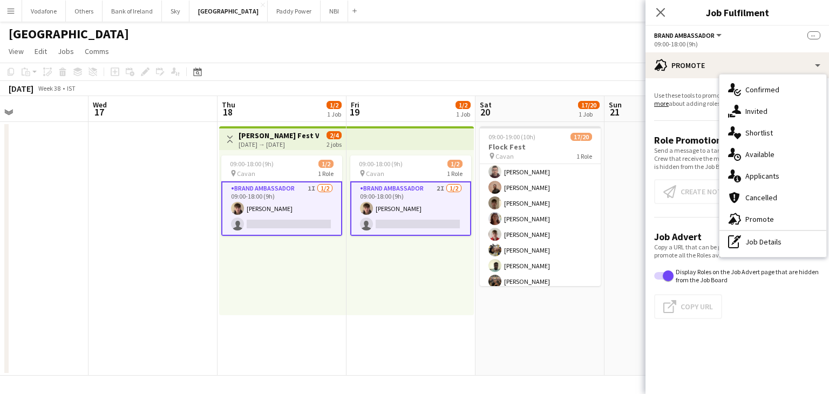
click at [680, 154] on p "Send a message to a targeted group of Crew about a Role. Crew that receive the …" at bounding box center [737, 158] width 166 height 24
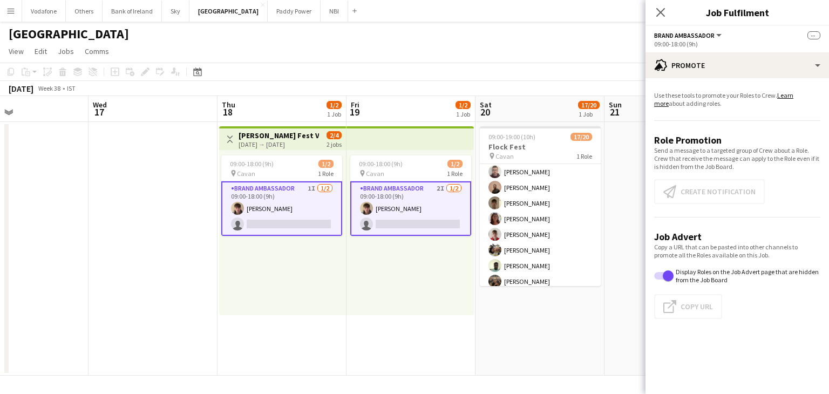
click at [690, 199] on app-promote-tab "Use these tools to promote your Roles to Crew. Learn more about adding roles. R…" at bounding box center [736, 207] width 183 height 241
click at [692, 195] on app-promote-tab "Use these tools to promote your Roles to Crew. Learn more about adding roles. R…" at bounding box center [736, 207] width 183 height 241
click at [702, 110] on app-promote-tab "Use these tools to promote your Roles to Crew. Learn more about adding roles. R…" at bounding box center [736, 207] width 183 height 241
click at [211, 270] on app-date-cell at bounding box center [152, 249] width 129 height 254
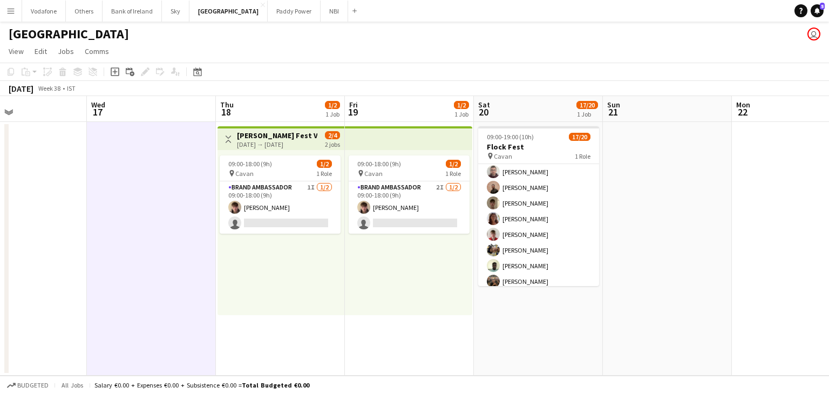
click at [259, 250] on div "09:00-18:00 (9h) 1/2 pin Cavan 1 Role Brand Ambassador 1I [DATE] 09:00-18:00 (9…" at bounding box center [280, 232] width 127 height 165
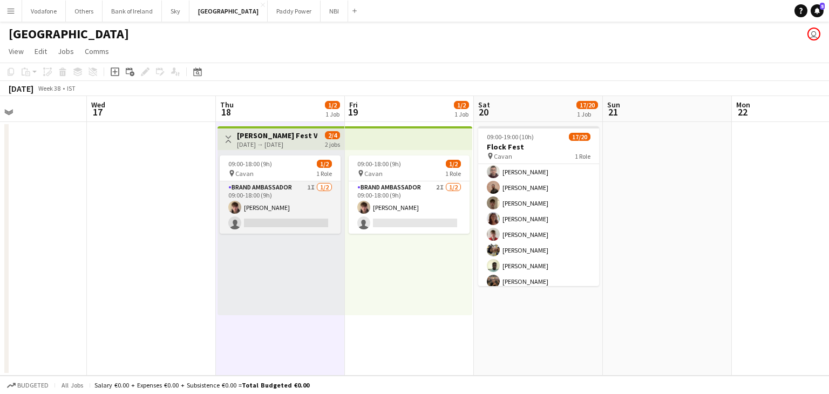
click at [312, 211] on app-card-role "Brand Ambassador 1I [DATE] 09:00-18:00 (9h) [PERSON_NAME] single-neutral-actions" at bounding box center [280, 207] width 121 height 52
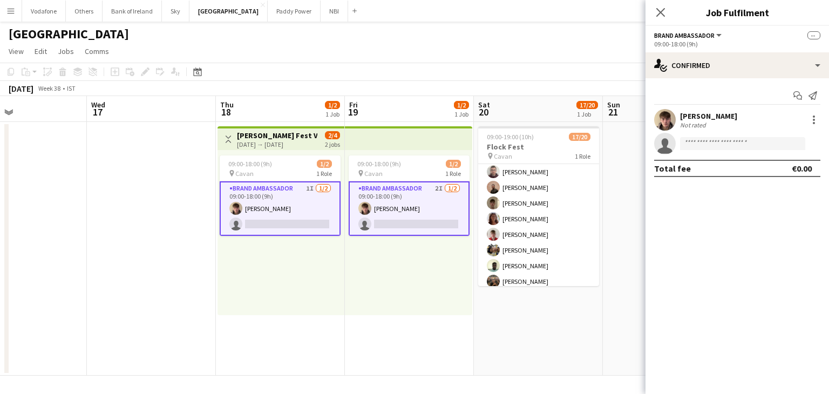
click at [417, 335] on app-date-cell "09:00-18:00 (9h) 1/2 pin Cavan 1 Role Brand Ambassador 2I [DATE] 09:00-18:00 (9…" at bounding box center [409, 249] width 129 height 254
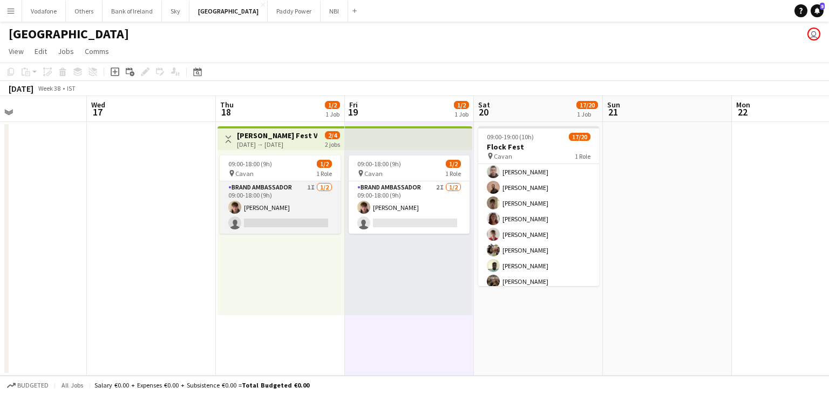
click at [265, 201] on app-card-role "Brand Ambassador 1I [DATE] 09:00-18:00 (9h) [PERSON_NAME] single-neutral-actions" at bounding box center [280, 207] width 121 height 52
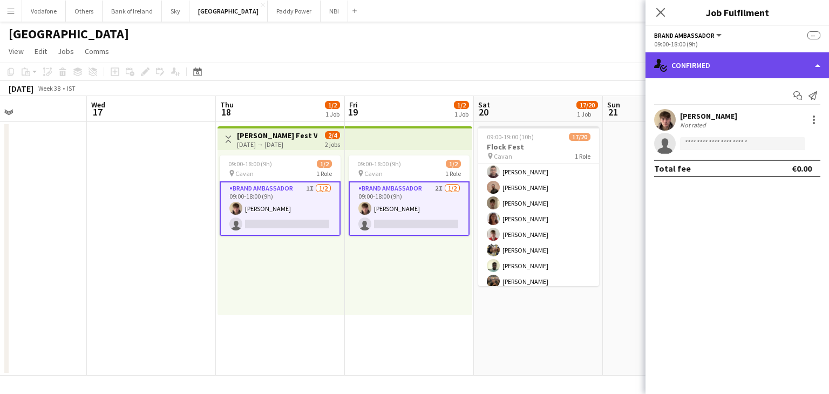
click at [826, 54] on div "single-neutral-actions-check-2 Confirmed" at bounding box center [736, 65] width 183 height 26
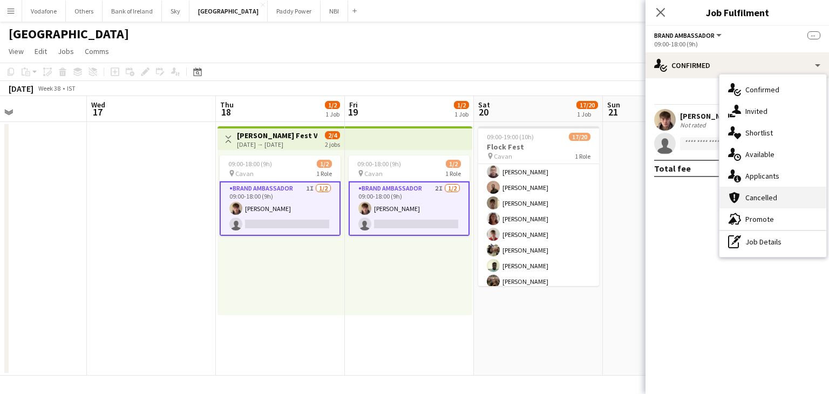
click at [789, 204] on div "cancellation Cancelled" at bounding box center [772, 198] width 107 height 22
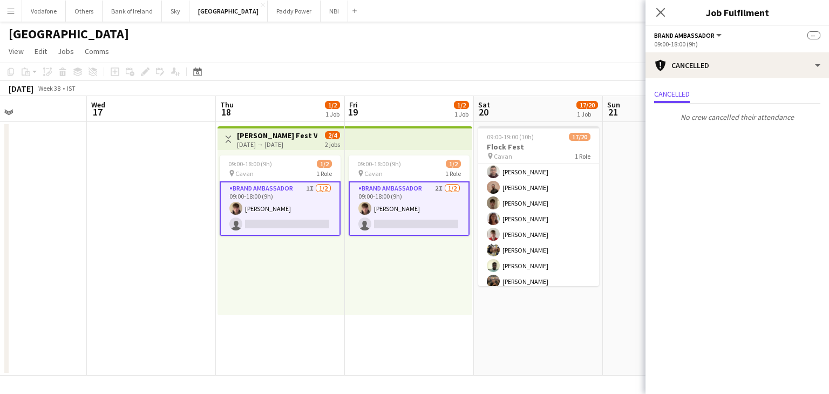
click at [649, 12] on div "Close pop-in" at bounding box center [660, 12] width 30 height 25
click at [666, 16] on app-icon "Close pop-in" at bounding box center [661, 13] width 16 height 16
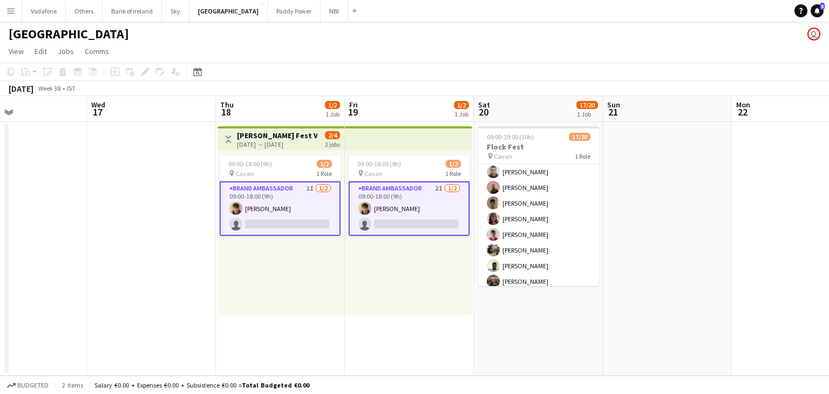
click at [181, 229] on app-date-cell at bounding box center [151, 249] width 129 height 254
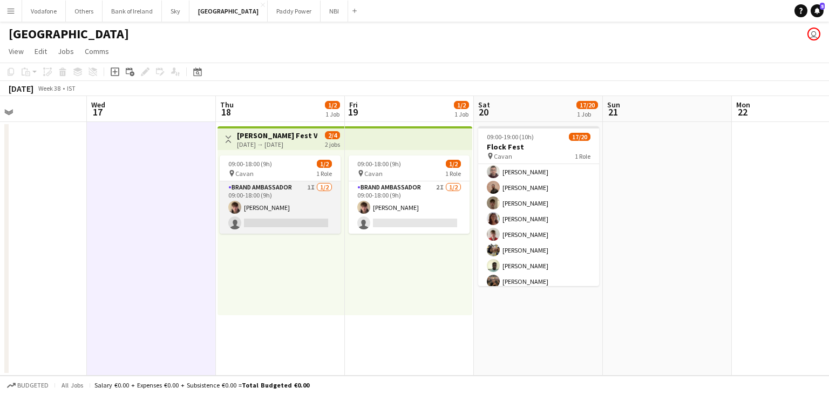
click at [292, 205] on app-card-role "Brand Ambassador 1I [DATE] 09:00-18:00 (9h) [PERSON_NAME] single-neutral-actions" at bounding box center [280, 207] width 121 height 52
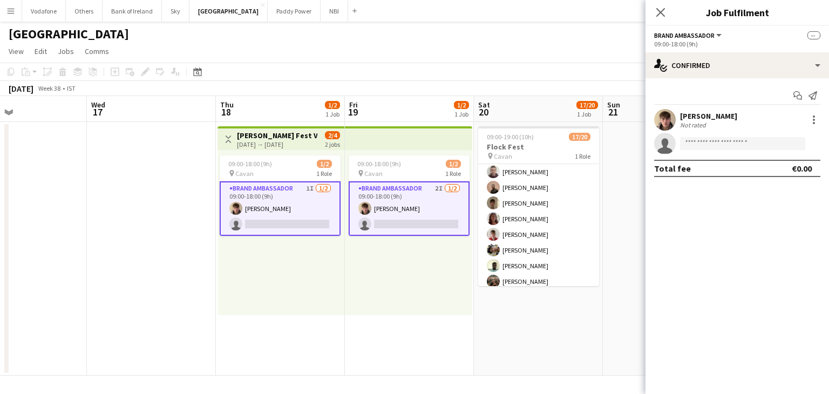
click at [721, 50] on app-options-switcher "Brand Ambassador All roles Brand Ambassador -- 09:00-18:00 (9h)" at bounding box center [736, 39] width 183 height 26
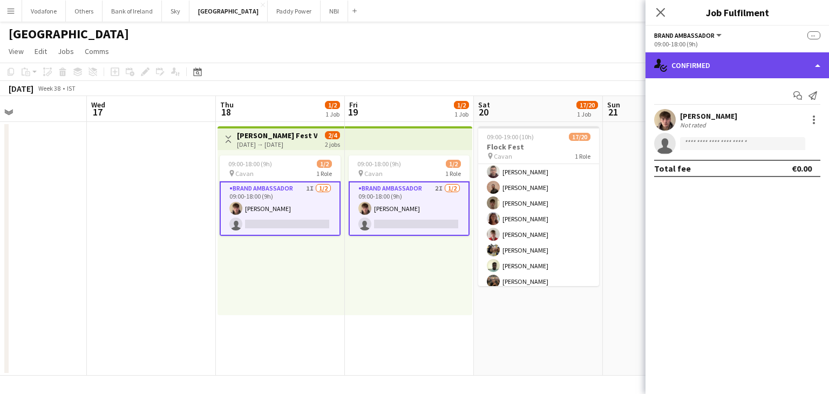
click at [726, 60] on div "single-neutral-actions-check-2 Confirmed" at bounding box center [736, 65] width 183 height 26
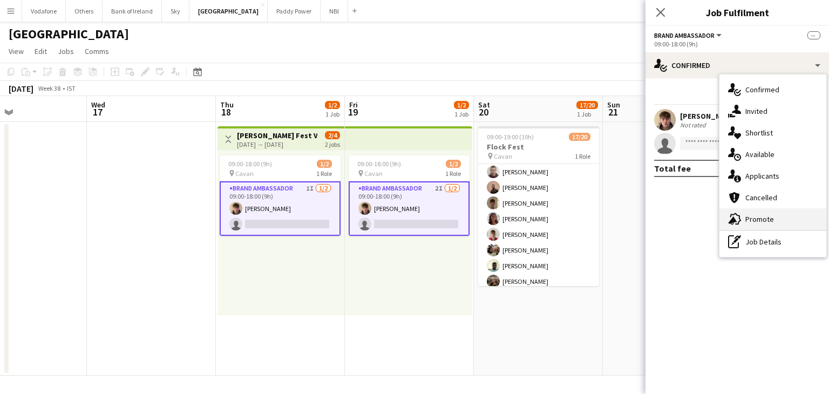
click at [762, 222] on div "advertising-megaphone Promote" at bounding box center [772, 219] width 107 height 22
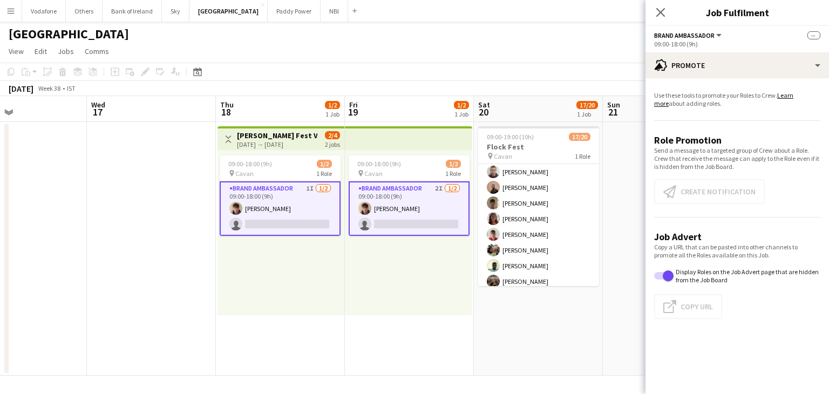
click at [695, 179] on app-promote-tab "Use these tools to promote your Roles to Crew. Learn more about adding roles. R…" at bounding box center [736, 207] width 183 height 241
click at [817, 35] on span "--" at bounding box center [813, 35] width 13 height 8
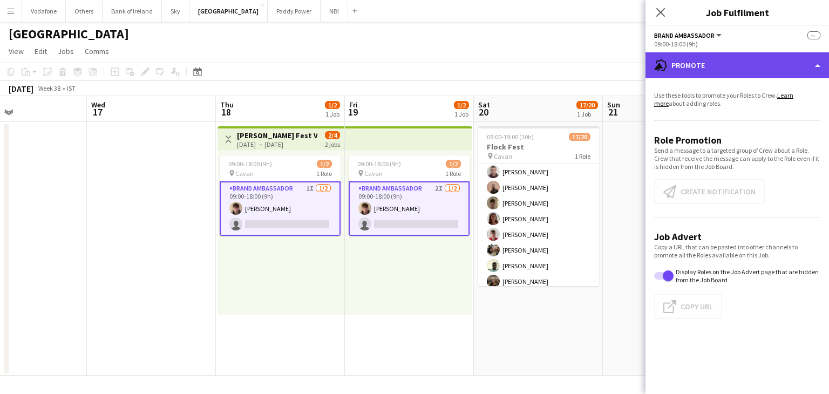
click at [816, 59] on div "advertising-megaphone Promote" at bounding box center [736, 65] width 183 height 26
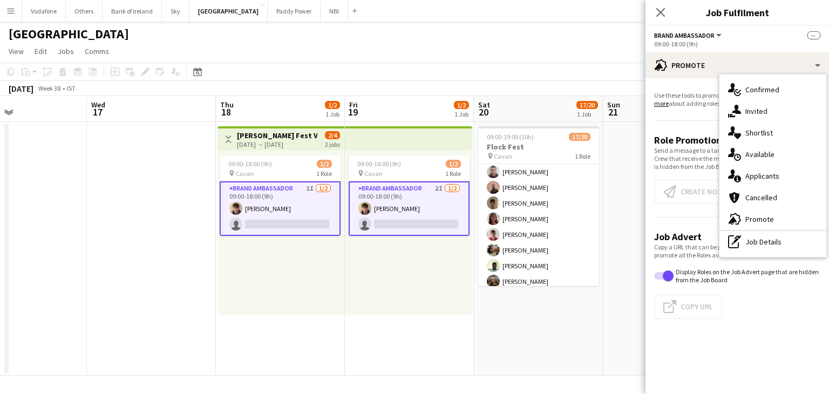
click at [116, 141] on app-date-cell at bounding box center [151, 249] width 129 height 254
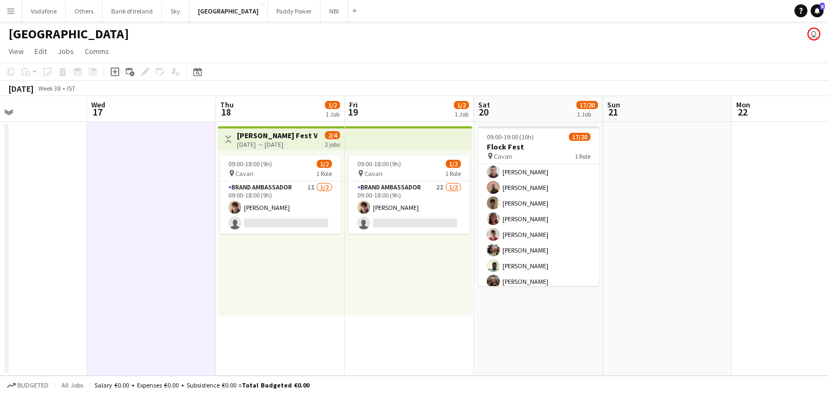
click at [162, 264] on app-date-cell at bounding box center [151, 249] width 129 height 254
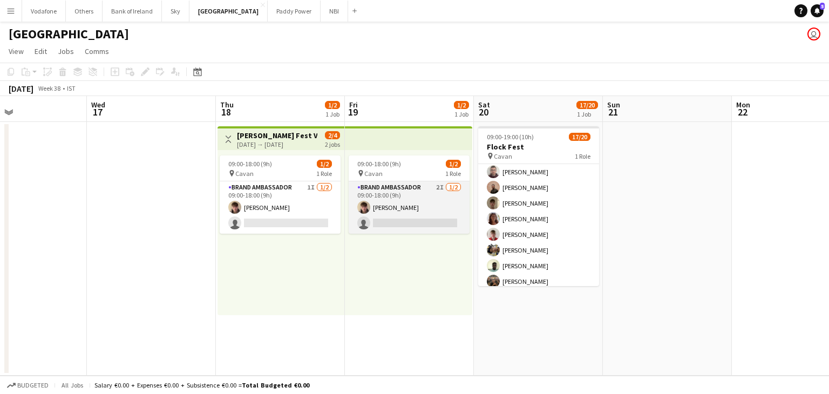
click at [397, 220] on app-card-role "Brand Ambassador 2I [DATE] 09:00-18:00 (9h) [PERSON_NAME] single-neutral-actions" at bounding box center [408, 207] width 121 height 52
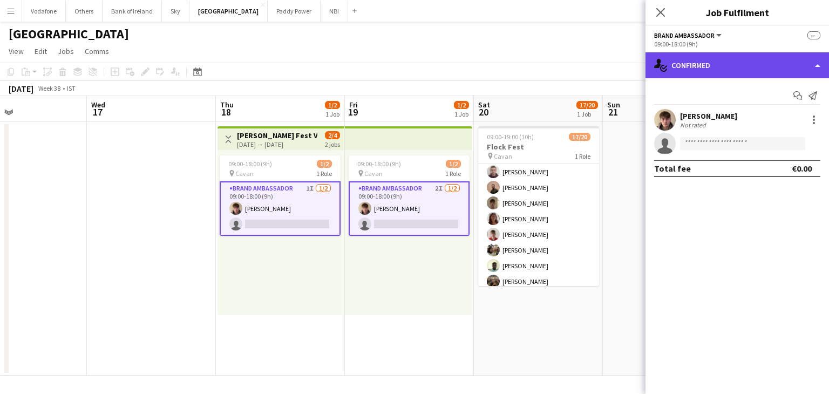
click at [704, 63] on div "single-neutral-actions-check-2 Confirmed" at bounding box center [736, 65] width 183 height 26
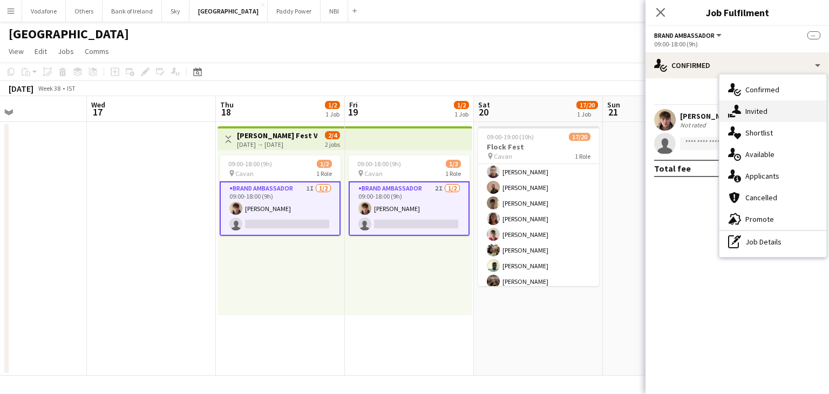
click at [772, 118] on div "single-neutral-actions-share-1 Invited" at bounding box center [772, 111] width 107 height 22
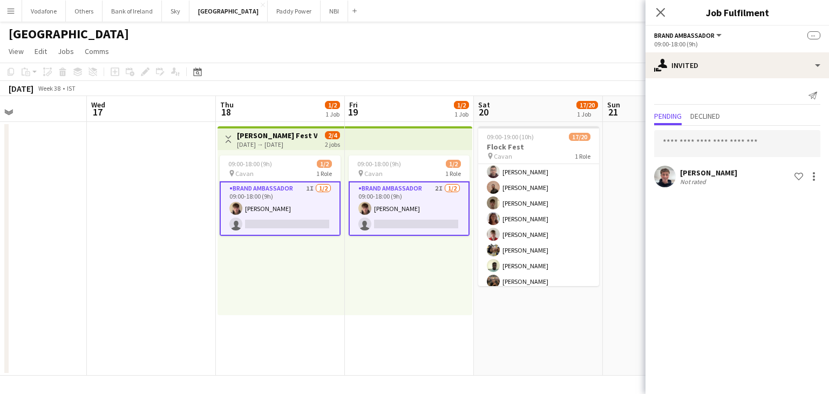
scroll to position [0, 298]
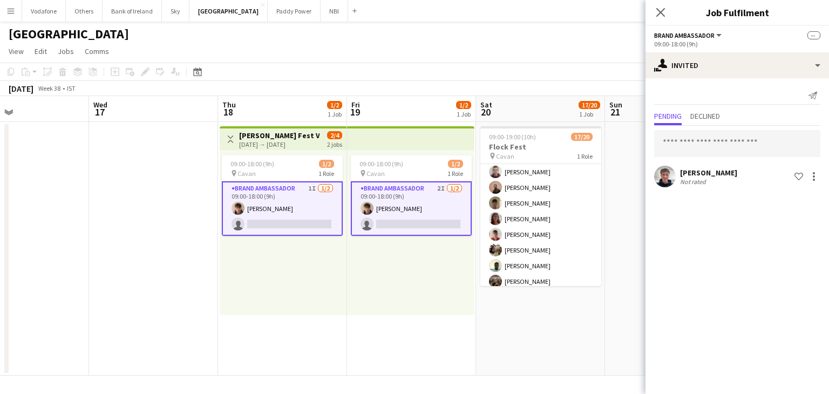
click at [277, 203] on app-card-role "Brand Ambassador 1I [DATE] 09:00-18:00 (9h) [PERSON_NAME] single-neutral-actions" at bounding box center [282, 208] width 121 height 54
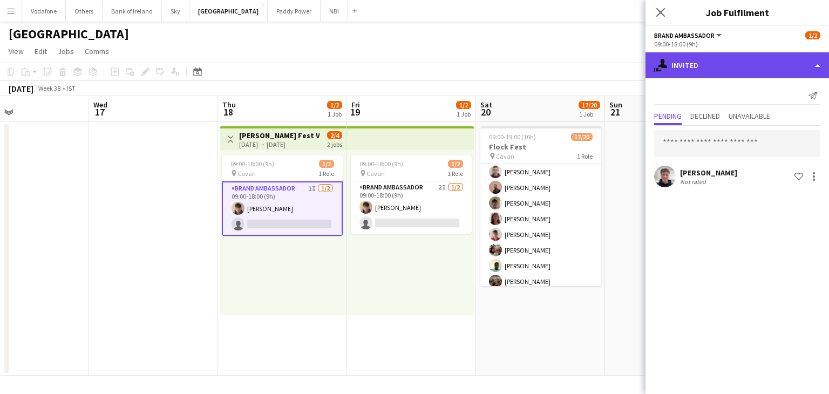
click at [710, 70] on div "single-neutral-actions-share-1 Invited" at bounding box center [736, 65] width 183 height 26
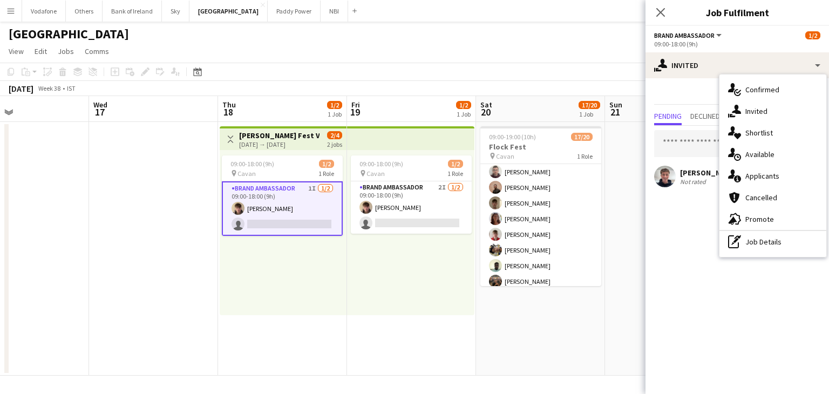
click at [142, 188] on app-date-cell at bounding box center [153, 249] width 129 height 254
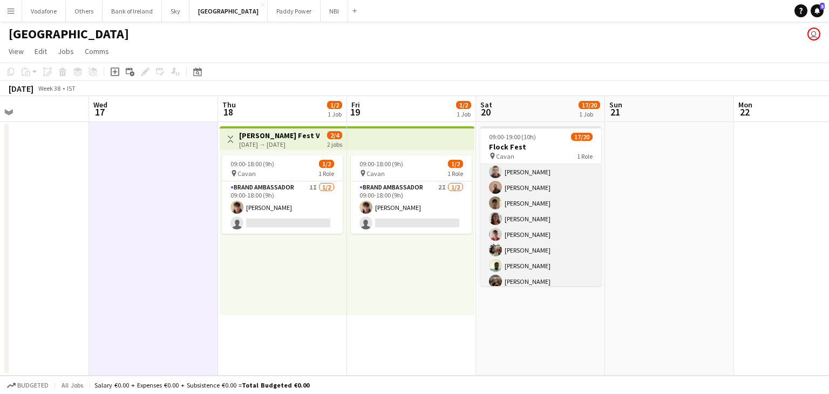
click at [549, 245] on app-card-role "Brand Ambassador 8I 1A 17/20 09:00-19:00 (10h) [PERSON_NAME] [PERSON_NAME] [PER…" at bounding box center [540, 281] width 121 height 334
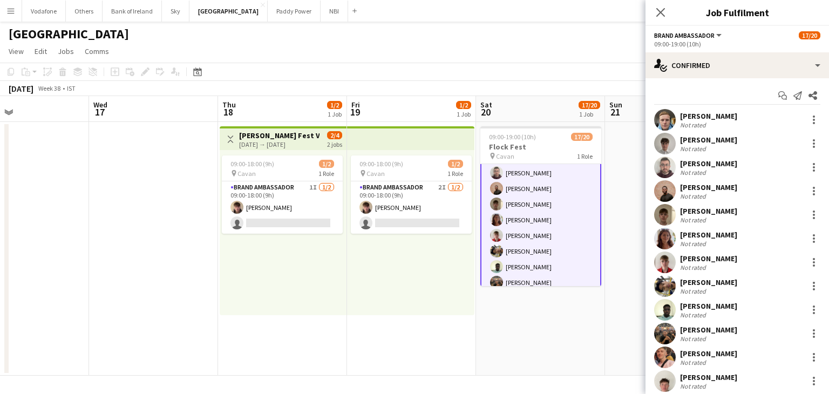
scroll to position [51, 0]
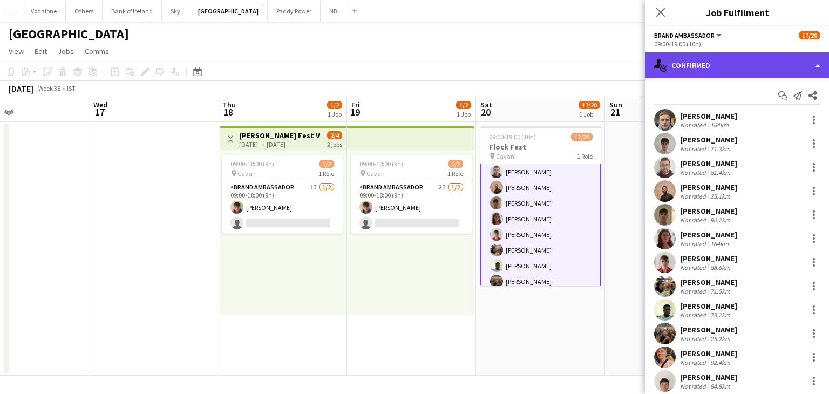
click at [674, 67] on div "single-neutral-actions-check-2 Confirmed" at bounding box center [736, 65] width 183 height 26
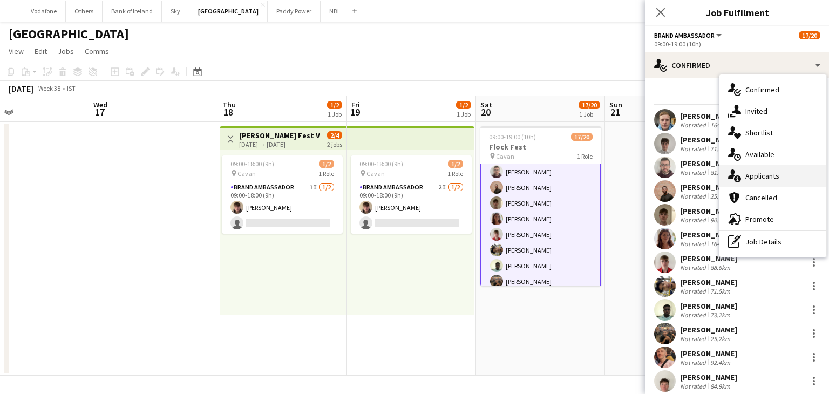
click at [758, 176] on div "single-neutral-actions-information Applicants" at bounding box center [772, 176] width 107 height 22
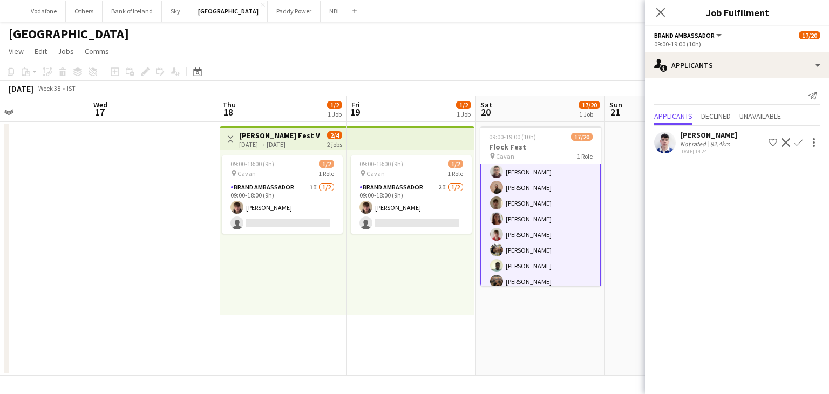
click at [648, 142] on div "[PERSON_NAME] Not rated 82.4km [DATE] 14:24 Shortlist crew Decline Confirm" at bounding box center [736, 142] width 183 height 25
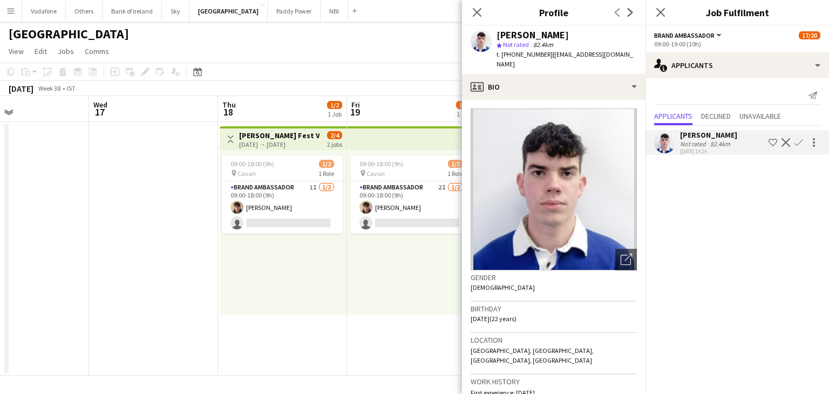
click at [111, 193] on app-date-cell at bounding box center [153, 249] width 129 height 254
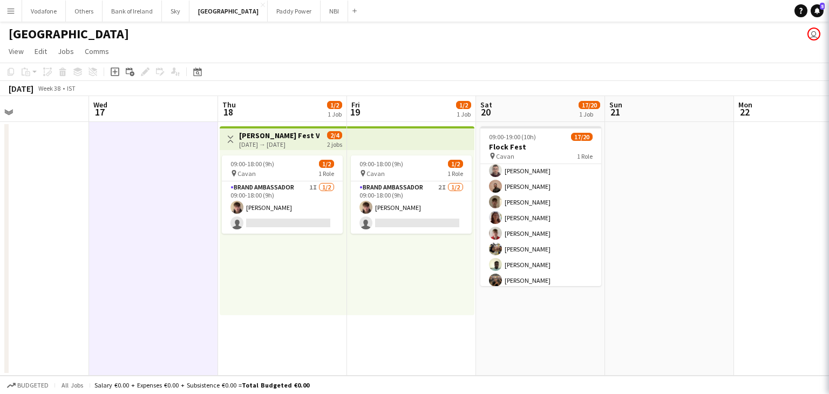
scroll to position [50, 0]
click at [674, 207] on app-date-cell at bounding box center [669, 249] width 129 height 254
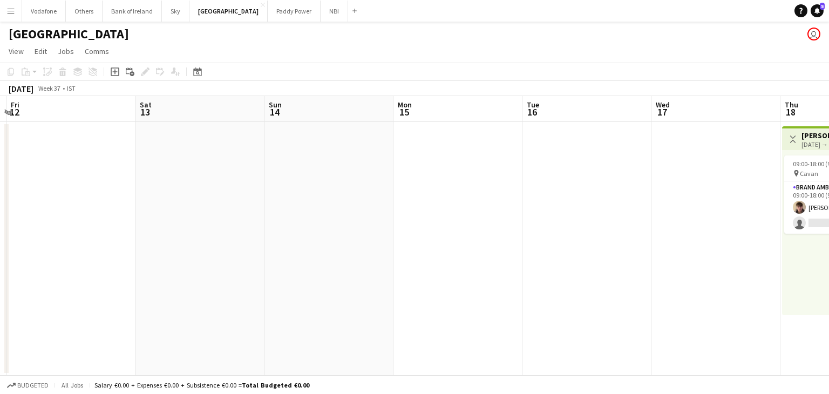
scroll to position [0, 319]
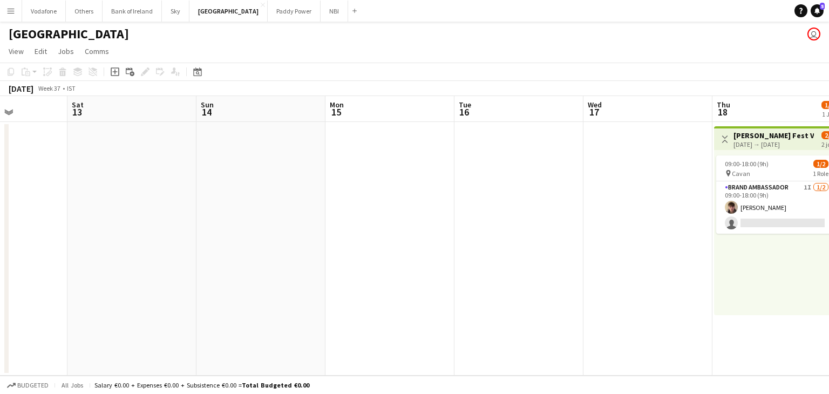
drag, startPoint x: 191, startPoint y: 250, endPoint x: 685, endPoint y: 257, distance: 493.6
click at [685, 257] on app-calendar-viewport "Wed 10 Thu 11 Fri 12 Sat 13 Sun 14 Mon 15 Tue 16 Wed 17 Thu 18 1/2 1 Job Fri 19…" at bounding box center [414, 235] width 829 height 279
click at [56, 23] on div "[GEOGRAPHIC_DATA] user" at bounding box center [414, 32] width 829 height 20
click at [56, 22] on div "[GEOGRAPHIC_DATA] user" at bounding box center [414, 32] width 829 height 20
click at [54, 17] on button "Vodafone Close" at bounding box center [44, 11] width 44 height 21
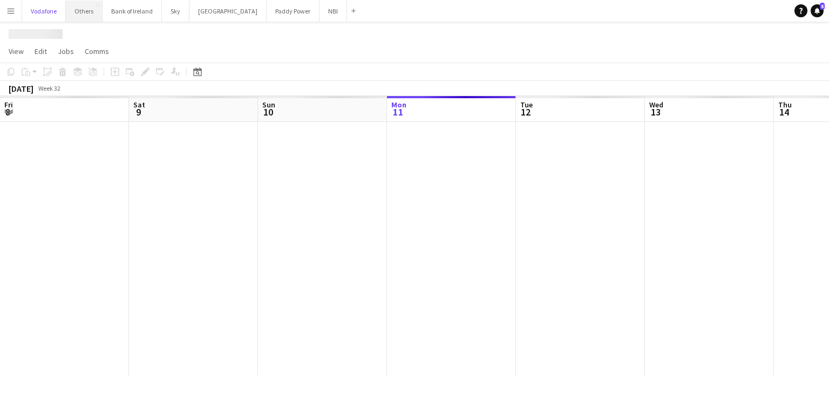
scroll to position [0, 258]
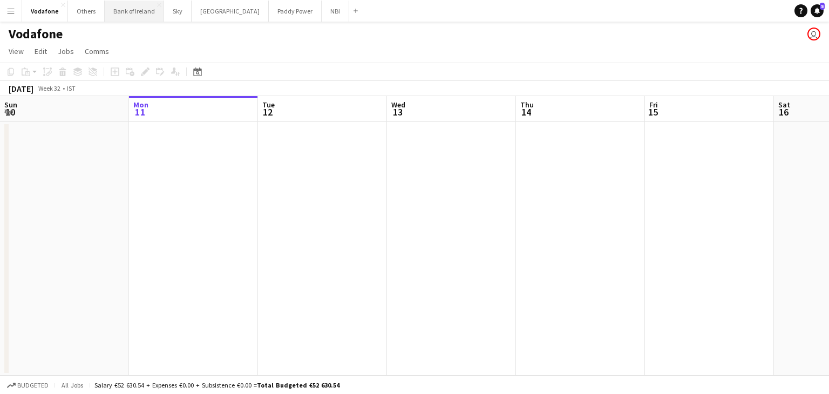
click at [105, 18] on button "Bank of Ireland Close" at bounding box center [134, 11] width 59 height 21
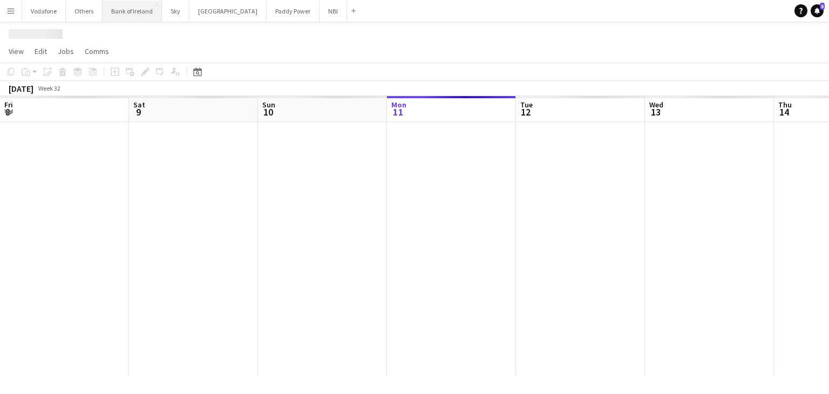
scroll to position [0, 258]
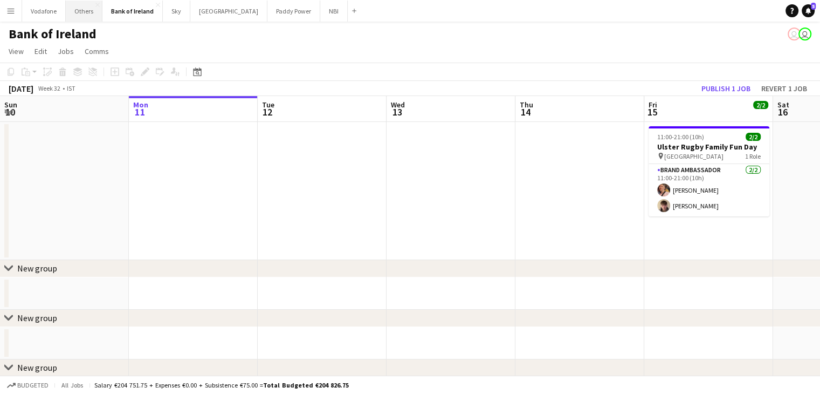
click at [98, 18] on button "Others Close" at bounding box center [84, 11] width 37 height 21
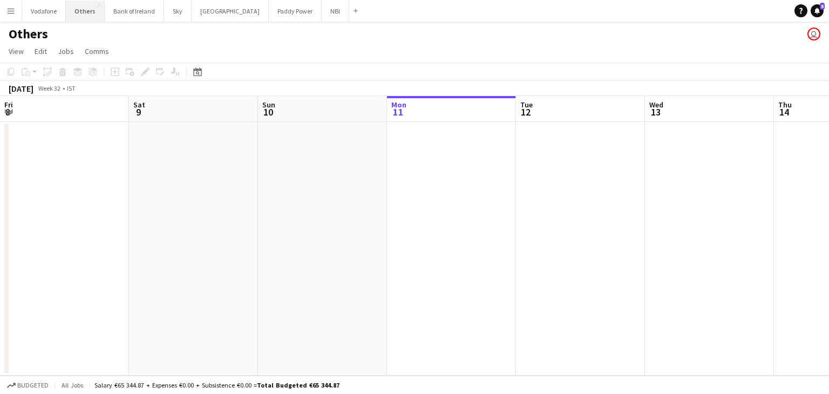
scroll to position [0, 258]
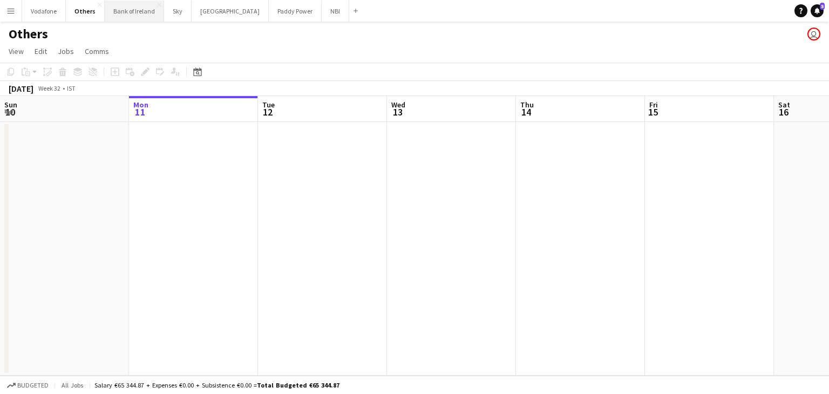
click at [105, 18] on button "Bank of Ireland Close" at bounding box center [134, 11] width 59 height 21
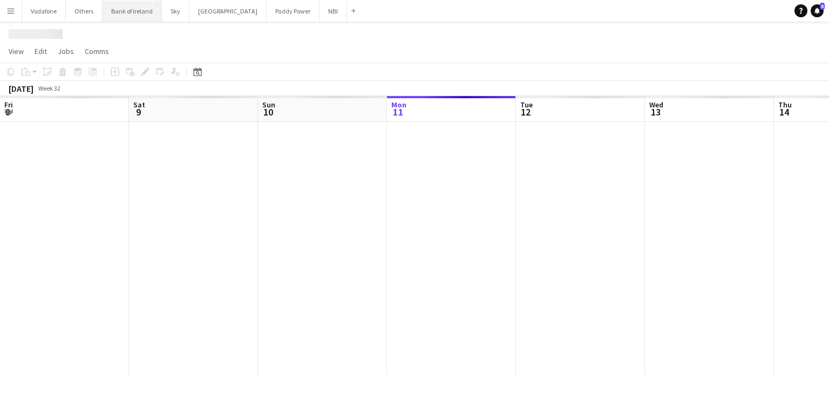
scroll to position [0, 258]
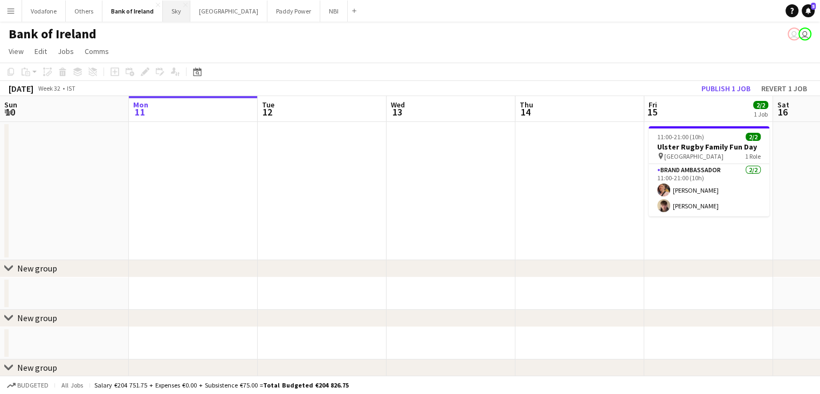
click at [170, 17] on button "Sky Close" at bounding box center [177, 11] width 28 height 21
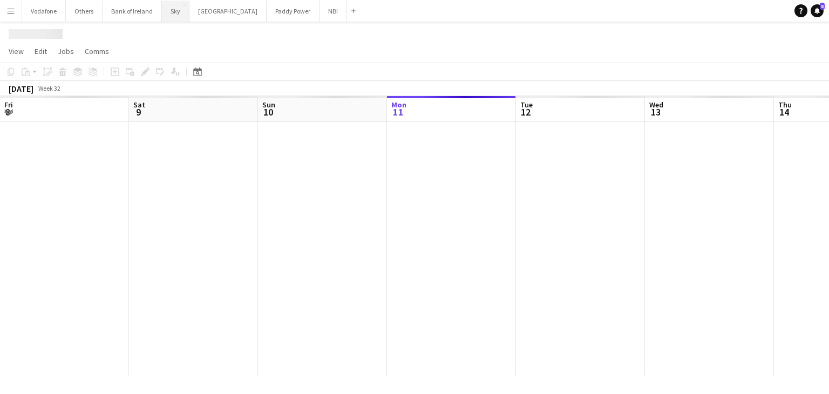
scroll to position [0, 258]
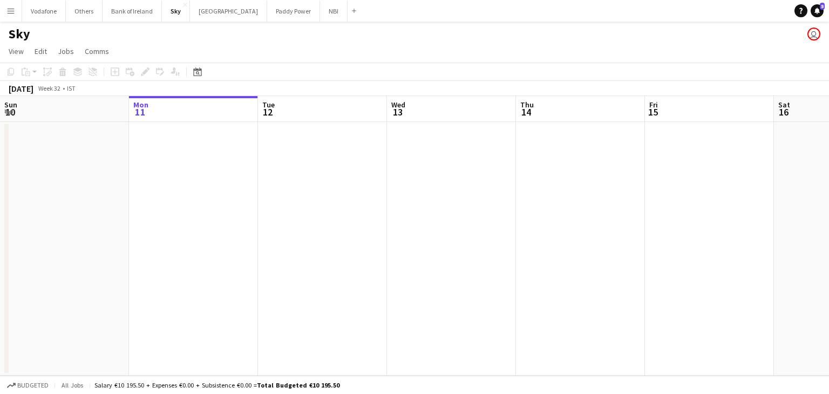
click at [199, 22] on div "Sky user" at bounding box center [414, 32] width 829 height 20
click at [199, 16] on button "[GEOGRAPHIC_DATA] Close" at bounding box center [228, 11] width 77 height 21
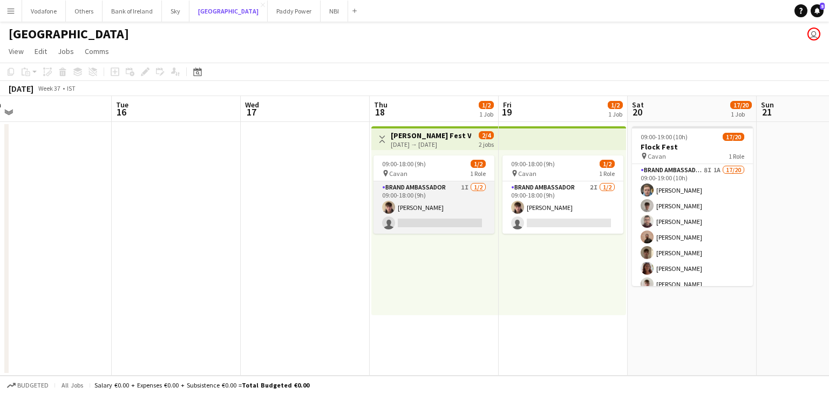
scroll to position [0, 310]
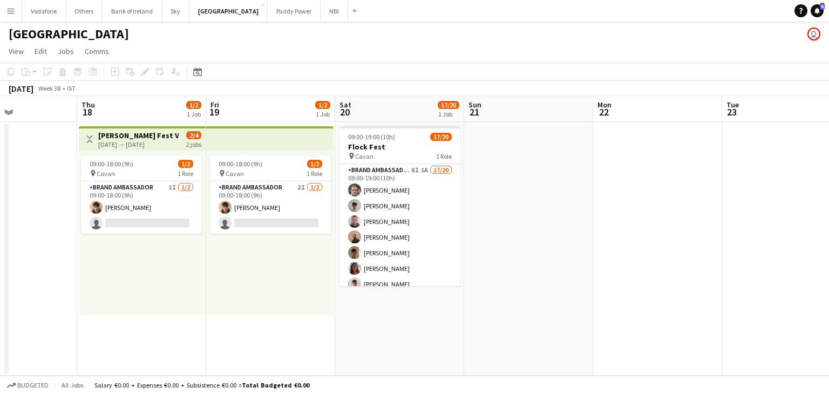
click at [462, 391] on div "Budgeted All jobs Salary €0.00 + Expenses €0.00 + Subsistence €0.00 = Total Bud…" at bounding box center [414, 384] width 829 height 18
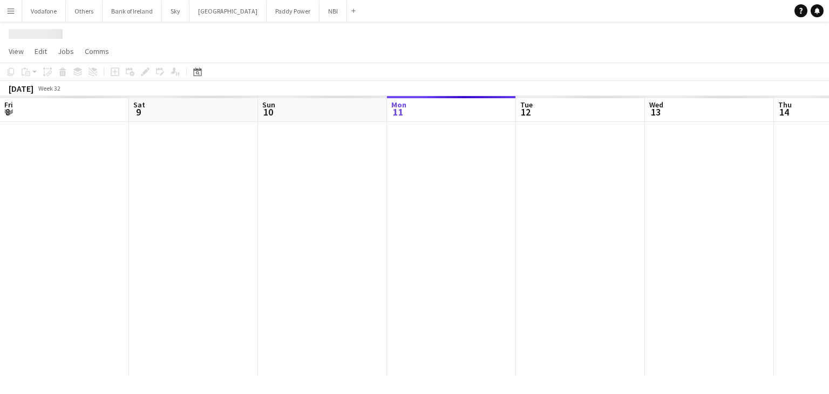
scroll to position [0, 258]
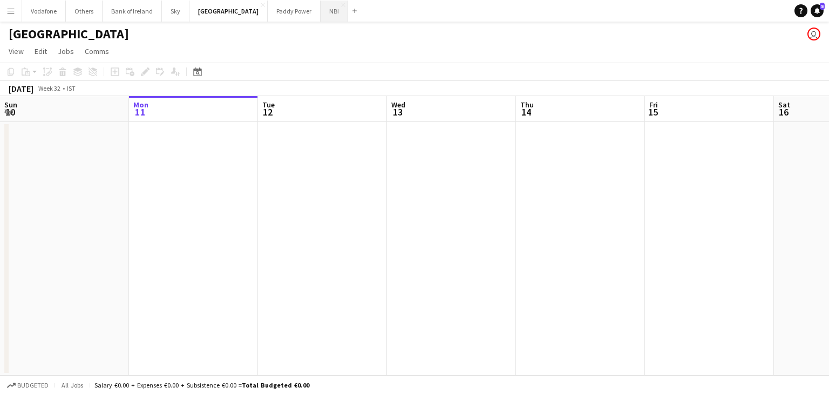
click at [320, 15] on button "NBI Close" at bounding box center [334, 11] width 28 height 21
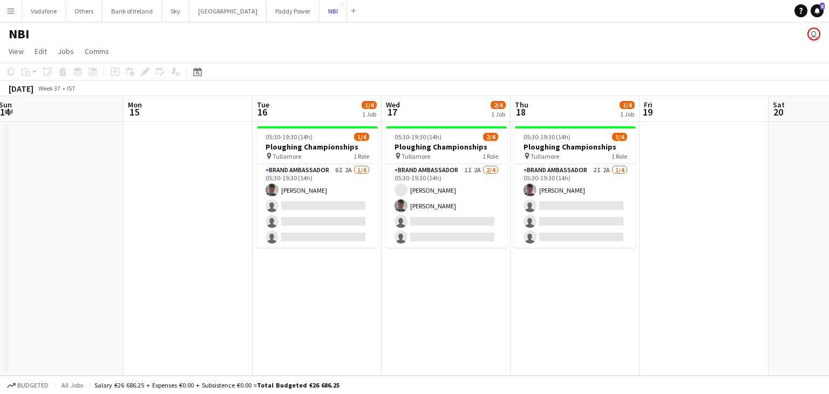
scroll to position [0, 268]
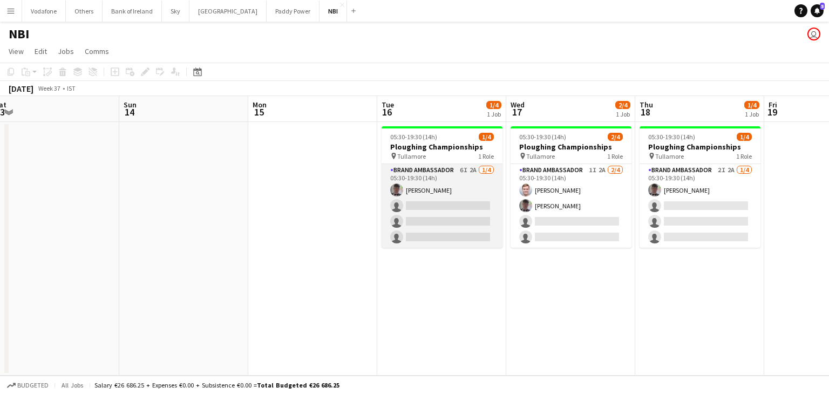
click at [410, 222] on app-card-role "Brand Ambassador 6I 2A 1/4 05:30-19:30 (14h) Myles Dunnion single-neutral-actio…" at bounding box center [441, 206] width 121 height 84
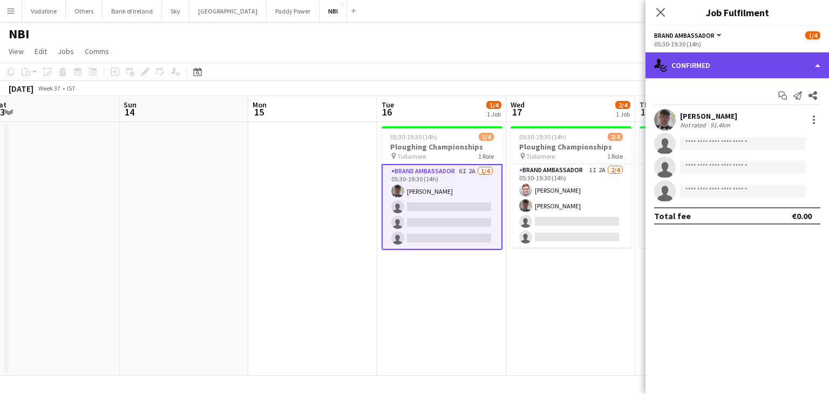
click at [695, 58] on div "single-neutral-actions-check-2 Confirmed" at bounding box center [736, 65] width 183 height 26
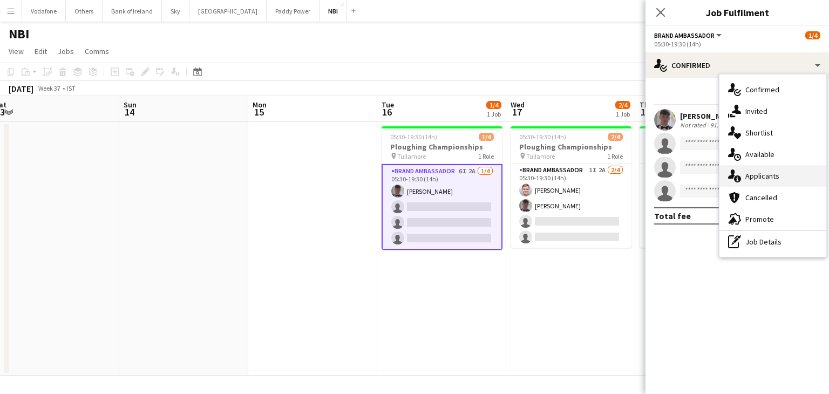
click at [764, 177] on div "single-neutral-actions-information Applicants" at bounding box center [772, 176] width 107 height 22
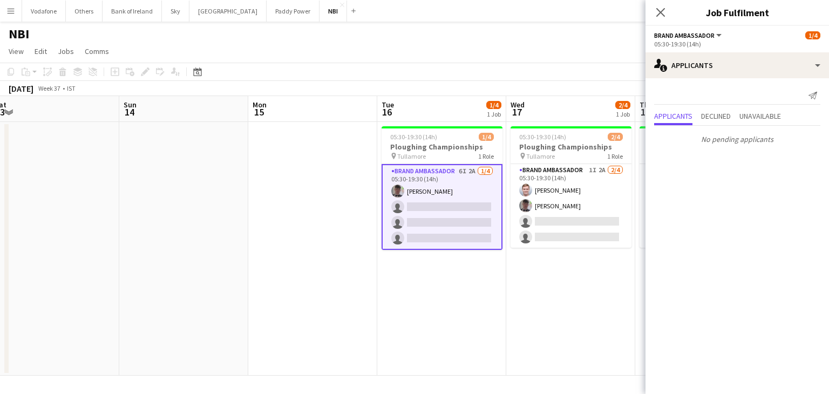
click at [110, 351] on app-date-cell at bounding box center [54, 249] width 129 height 254
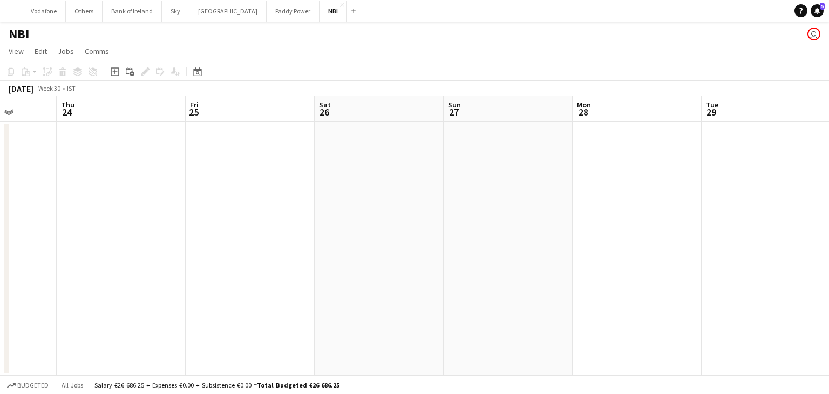
scroll to position [0, 330]
click at [140, 20] on button "Bank of Ireland Close" at bounding box center [131, 11] width 59 height 21
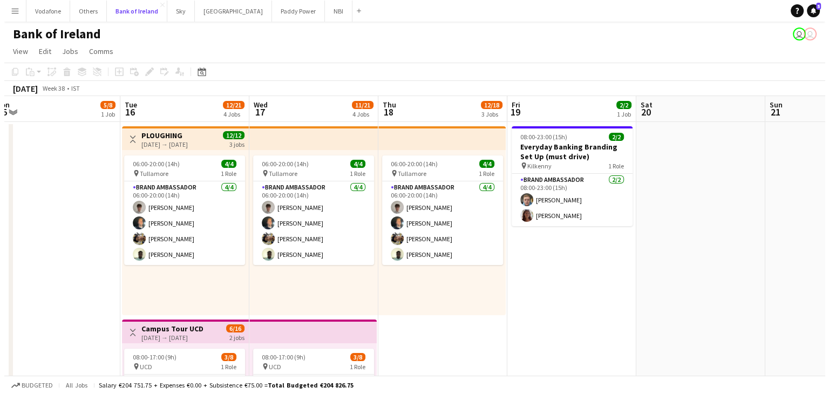
scroll to position [0, 270]
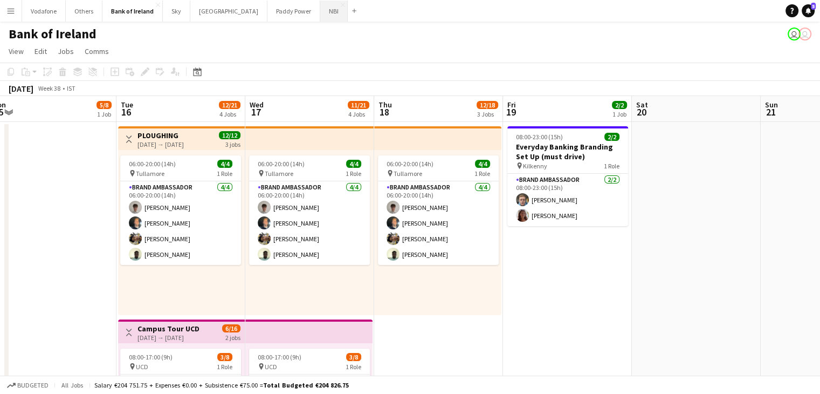
click at [320, 13] on button "NBI Close" at bounding box center [334, 11] width 28 height 21
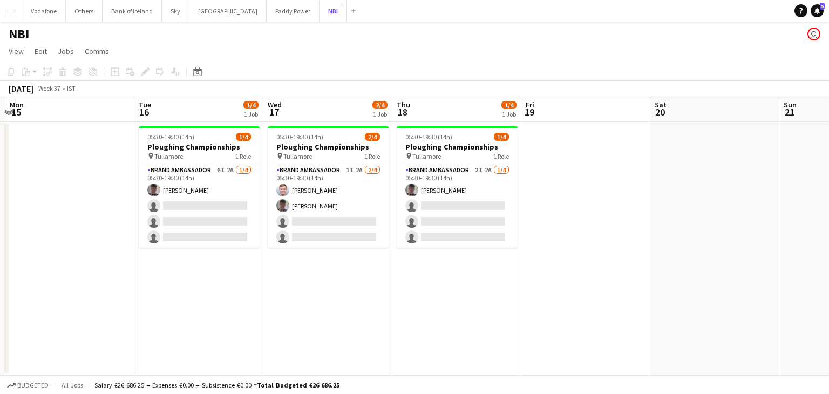
scroll to position [0, 252]
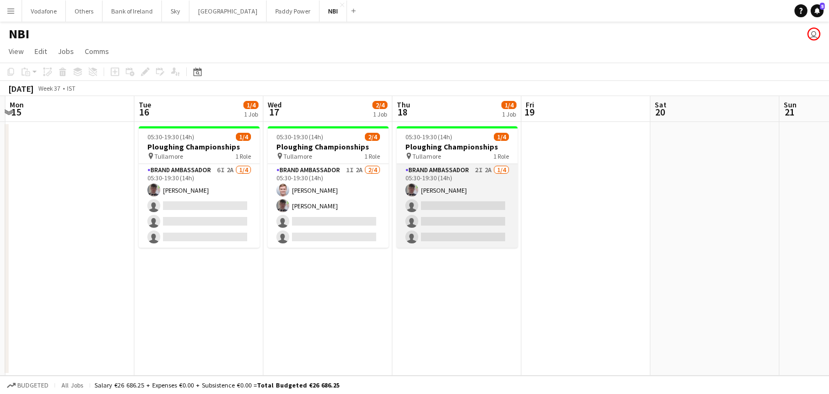
click at [508, 198] on app-card-role "Brand Ambassador 2I 2A 1/4 05:30-19:30 (14h) Myles Dunnion single-neutral-actio…" at bounding box center [456, 206] width 121 height 84
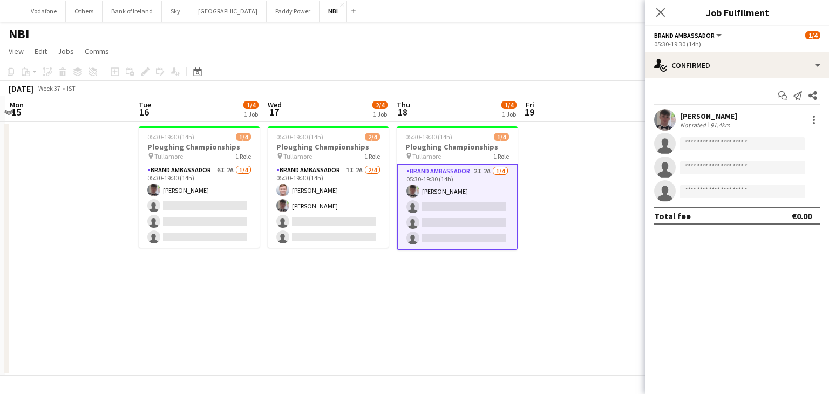
click at [669, 6] on div "Close pop-in" at bounding box center [660, 12] width 30 height 25
click at [669, 7] on div "Close pop-in" at bounding box center [660, 12] width 30 height 25
click at [666, 9] on app-icon "Close pop-in" at bounding box center [661, 13] width 16 height 16
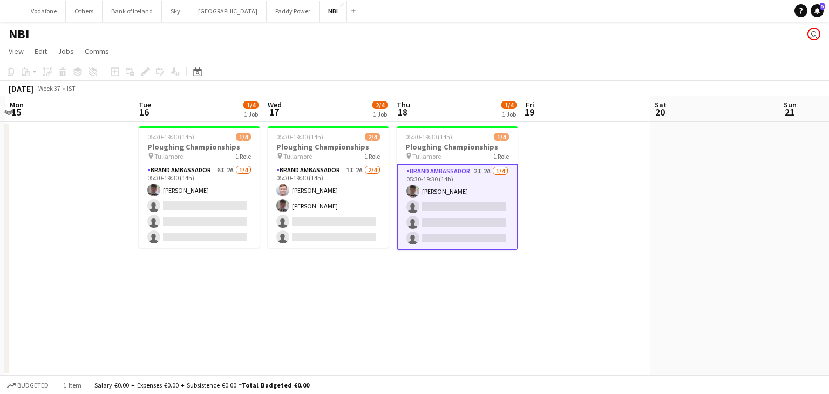
click at [412, 172] on app-card-role "Brand Ambassador 2I 2A 1/4 05:30-19:30 (14h) Myles Dunnion single-neutral-actio…" at bounding box center [456, 207] width 121 height 86
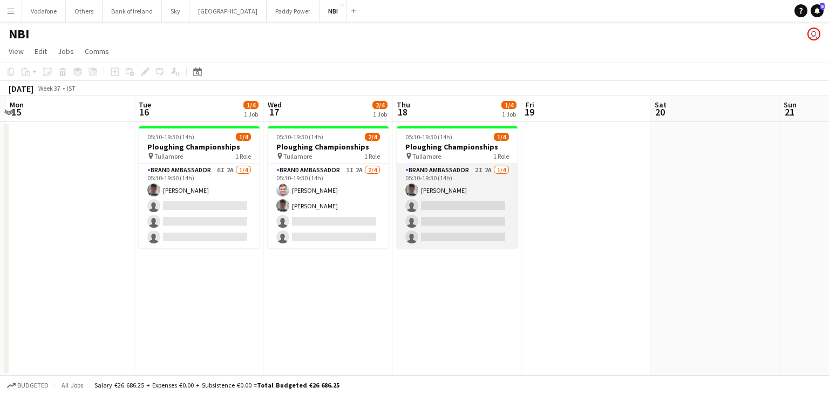
click at [409, 247] on app-card-role "Brand Ambassador 2I 2A 1/4 05:30-19:30 (14h) Myles Dunnion single-neutral-actio…" at bounding box center [456, 206] width 121 height 84
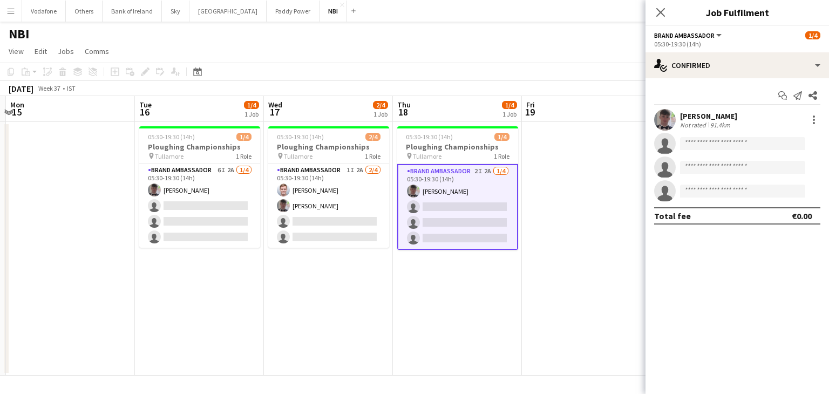
click at [474, 202] on app-card-role "Brand Ambassador 2I 2A 1/4 05:30-19:30 (14h) Myles Dunnion single-neutral-actio…" at bounding box center [457, 207] width 121 height 86
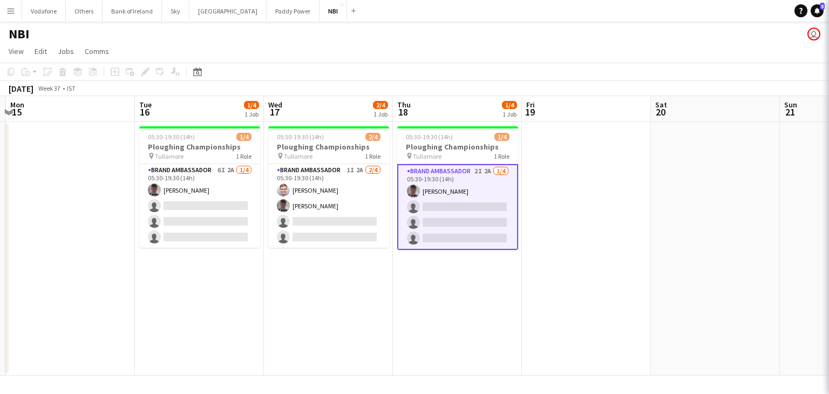
scroll to position [0, 251]
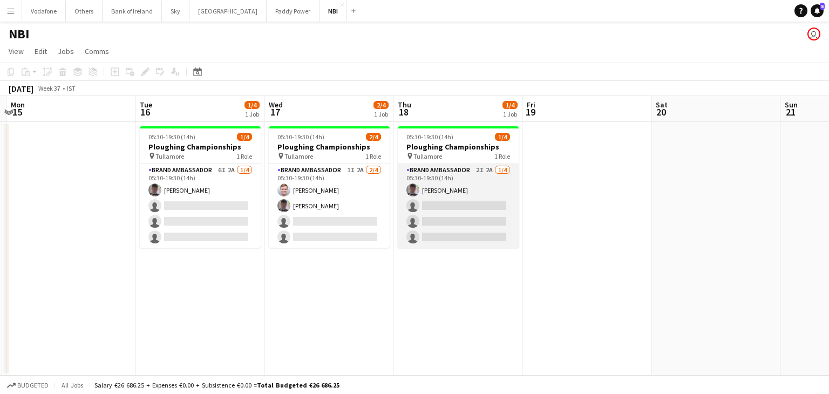
click at [473, 202] on app-card-role "Brand Ambassador 2I 2A 1/4 05:30-19:30 (14h) Myles Dunnion single-neutral-actio…" at bounding box center [458, 206] width 121 height 84
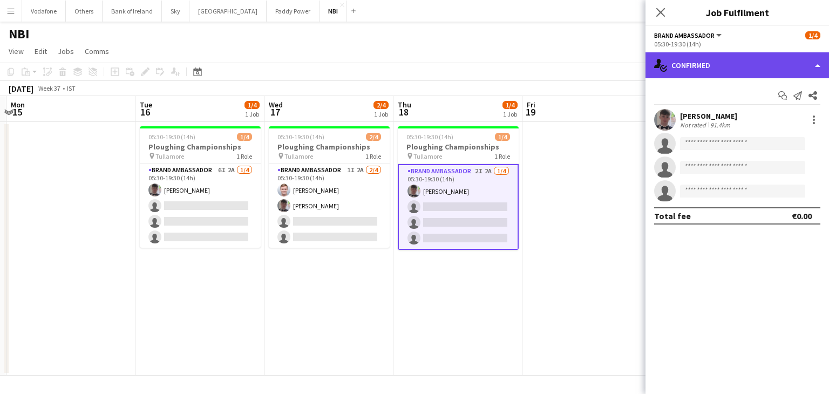
click at [678, 72] on div "single-neutral-actions-check-2 Confirmed" at bounding box center [736, 65] width 183 height 26
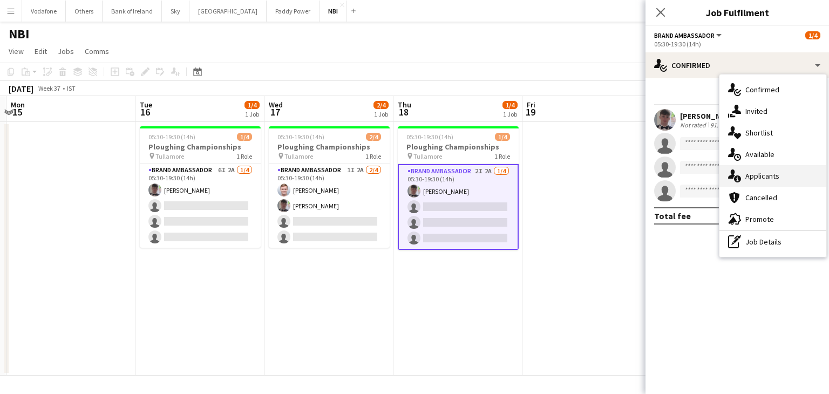
click at [782, 172] on div "single-neutral-actions-information Applicants" at bounding box center [772, 176] width 107 height 22
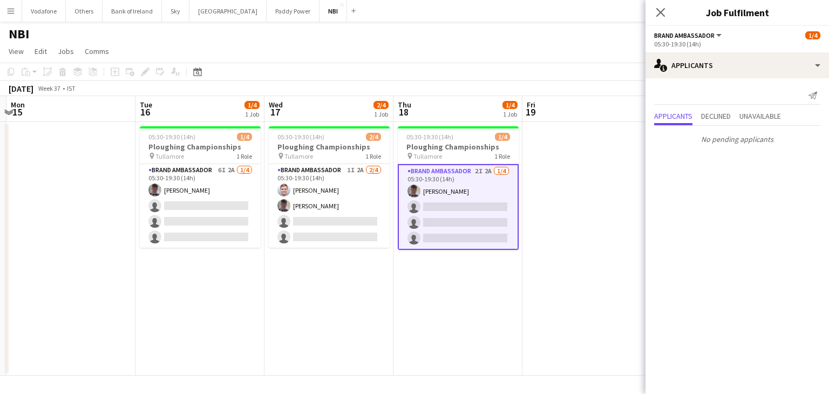
click at [622, 190] on app-date-cell at bounding box center [586, 249] width 129 height 254
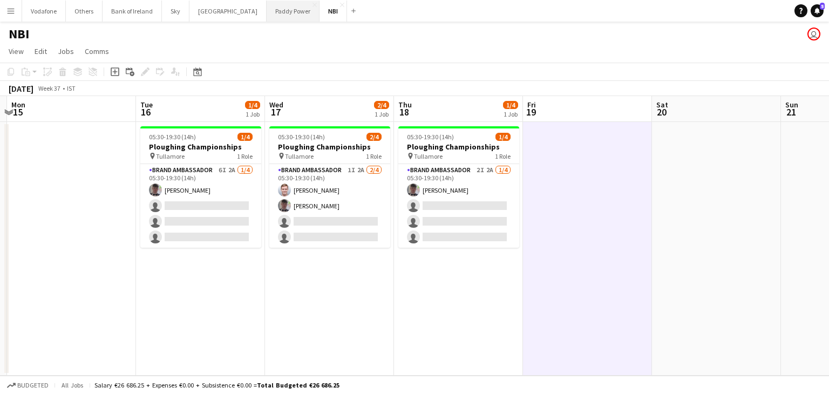
click at [266, 12] on button "Paddy Power Close" at bounding box center [292, 11] width 53 height 21
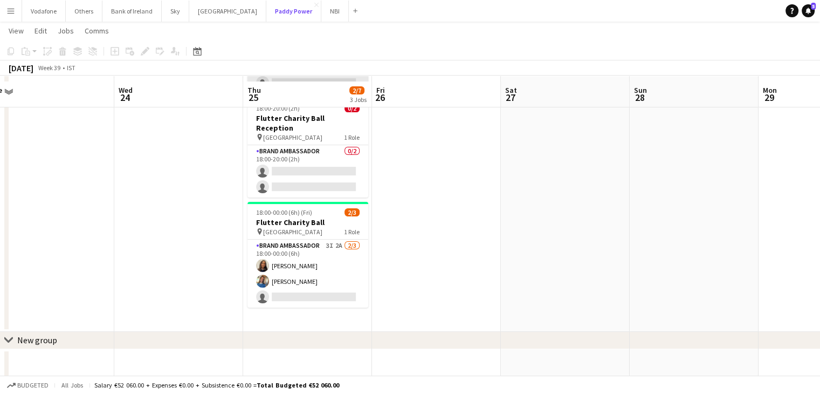
scroll to position [138, 0]
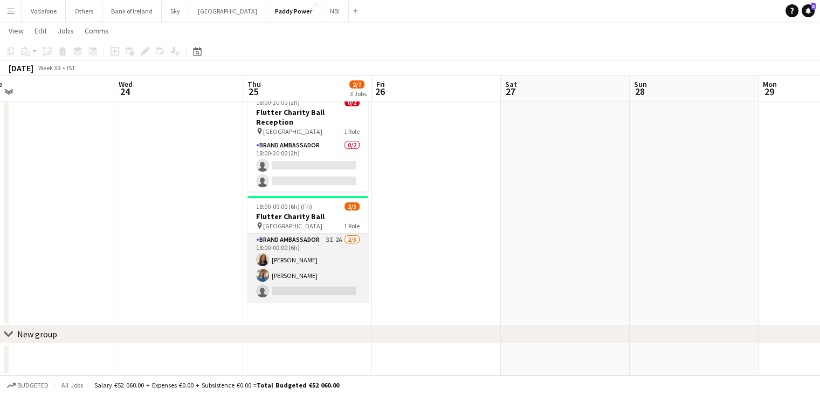
click at [328, 251] on app-card-role "Brand Ambassador 3I 2A [DATE] 18:00-00:00 (6h) [PERSON_NAME] [PERSON_NAME] sing…" at bounding box center [308, 268] width 121 height 68
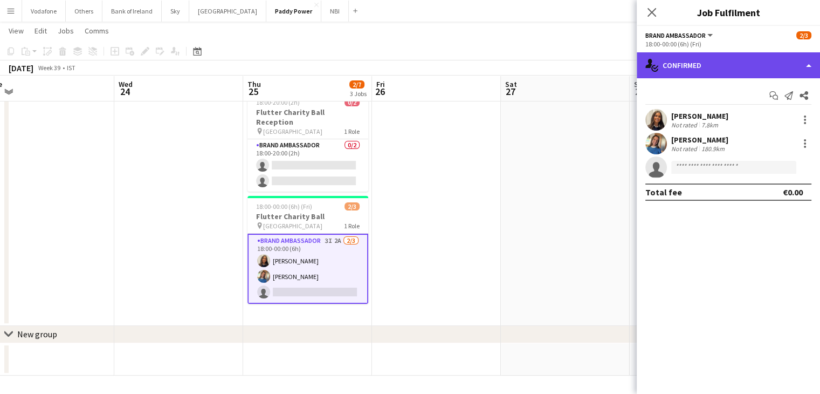
click at [687, 57] on div "single-neutral-actions-check-2 Confirmed" at bounding box center [728, 65] width 183 height 26
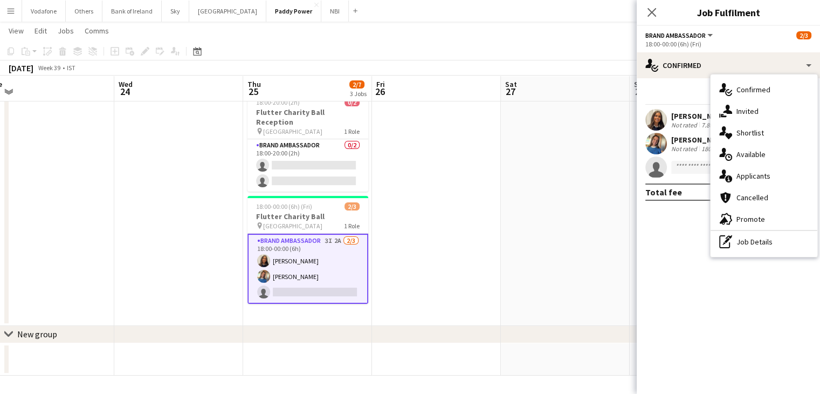
click at [736, 180] on div "single-neutral-actions-information Applicants" at bounding box center [764, 176] width 107 height 22
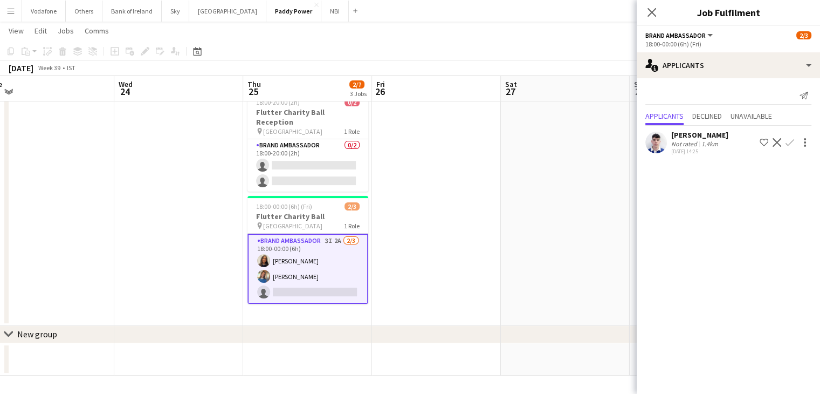
click at [549, 147] on app-date-cell at bounding box center [565, 154] width 129 height 343
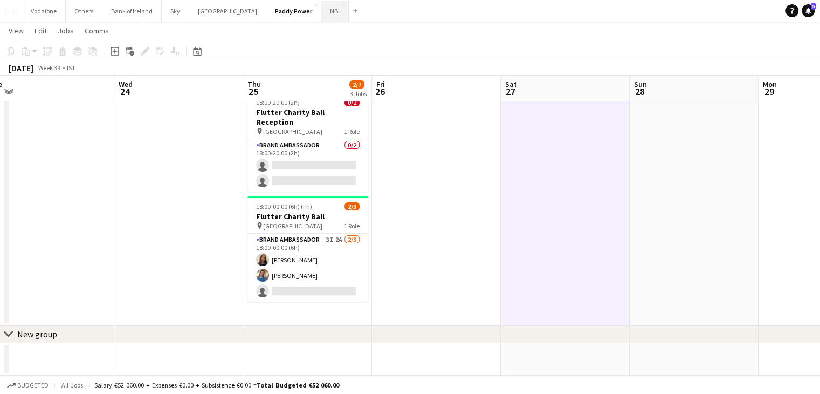
click at [321, 13] on button "NBI Close" at bounding box center [335, 11] width 28 height 21
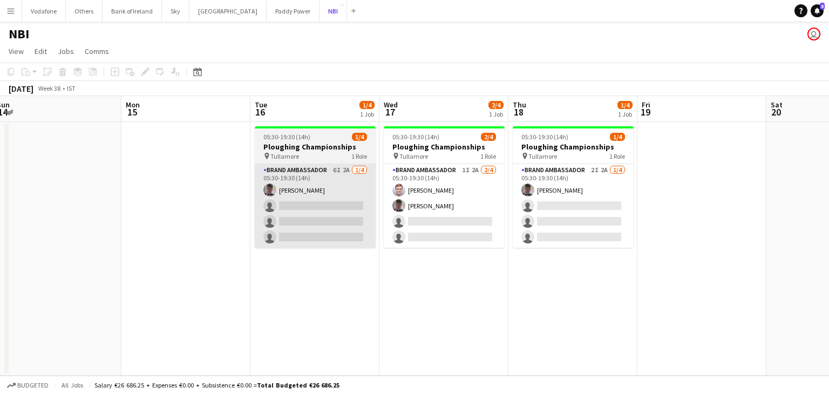
scroll to position [0, 266]
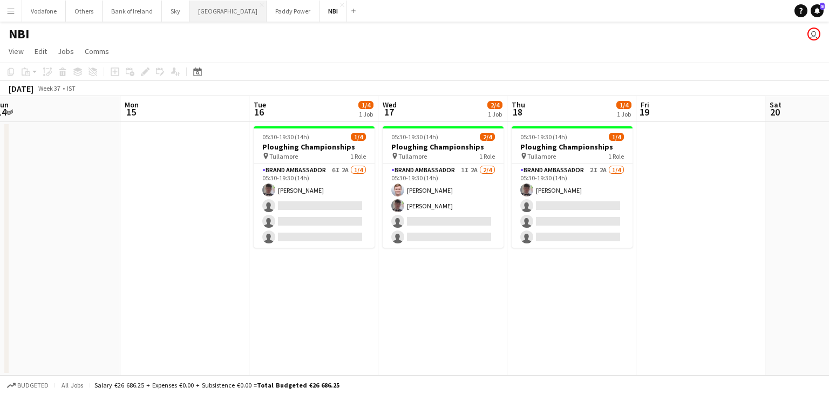
click at [204, 17] on button "[GEOGRAPHIC_DATA] Close" at bounding box center [227, 11] width 77 height 21
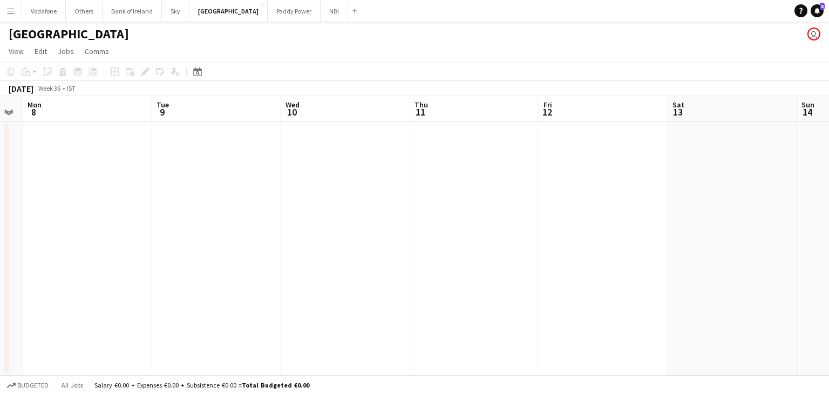
click at [615, 242] on app-date-cell at bounding box center [603, 249] width 129 height 254
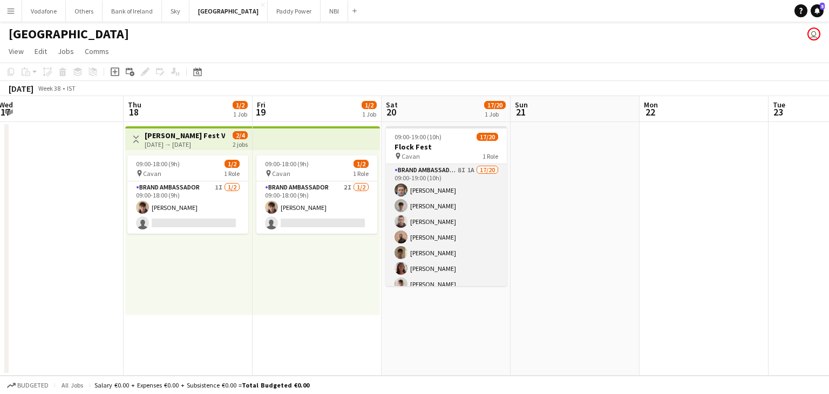
click at [490, 232] on app-card-role "Brand Ambassador 8I 1A 17/20 09:00-19:00 (10h) [PERSON_NAME] [PERSON_NAME] [PER…" at bounding box center [446, 331] width 121 height 334
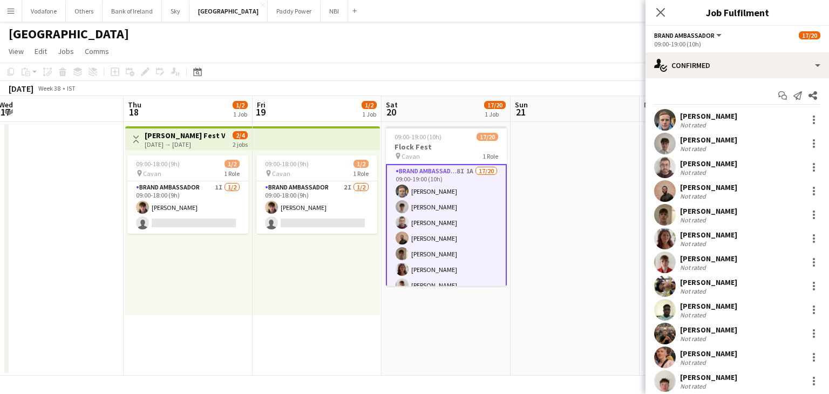
scroll to position [0, 264]
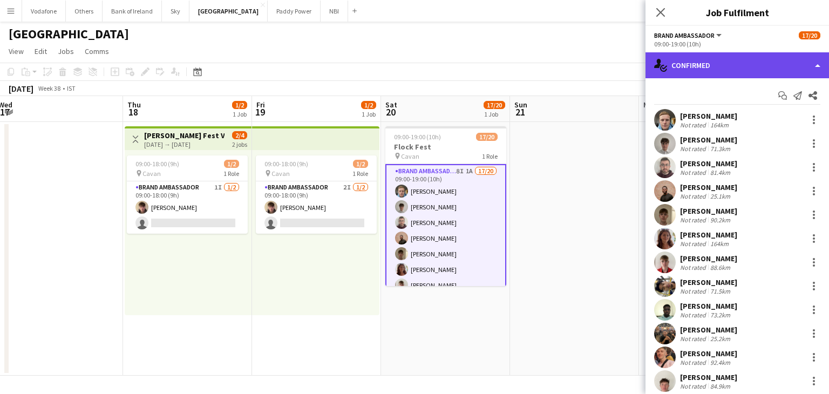
click at [687, 76] on div "single-neutral-actions-check-2 Confirmed" at bounding box center [736, 65] width 183 height 26
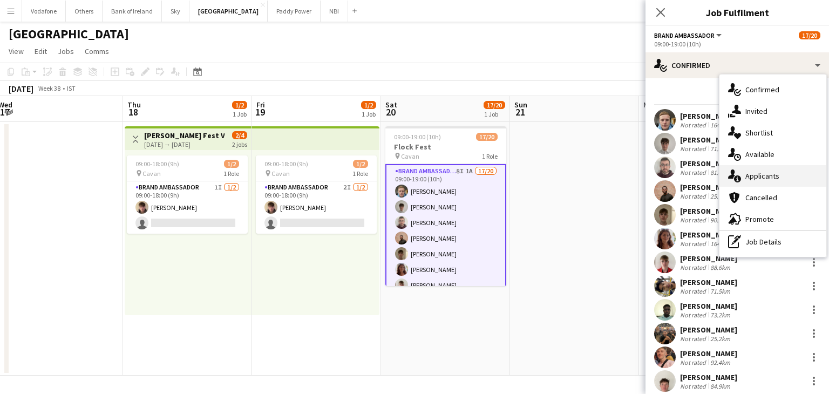
click at [766, 171] on div "single-neutral-actions-information Applicants" at bounding box center [772, 176] width 107 height 22
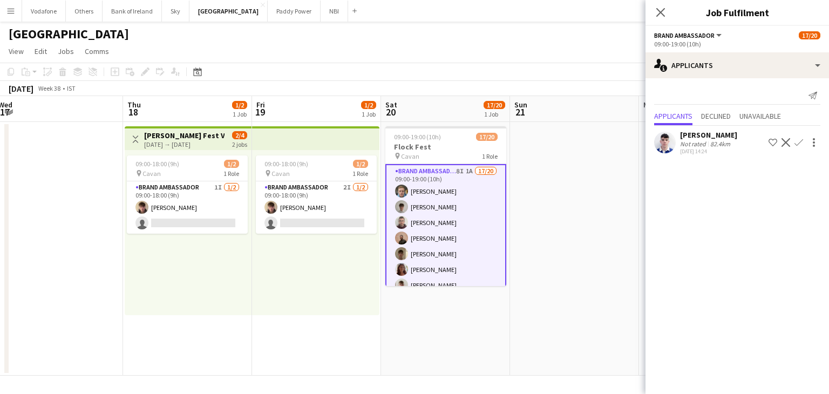
click at [621, 189] on app-date-cell at bounding box center [574, 249] width 129 height 254
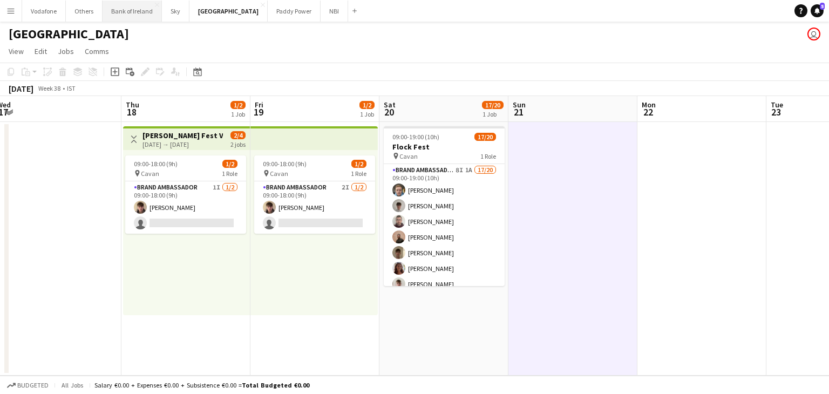
click at [136, 18] on button "Bank of Ireland Close" at bounding box center [131, 11] width 59 height 21
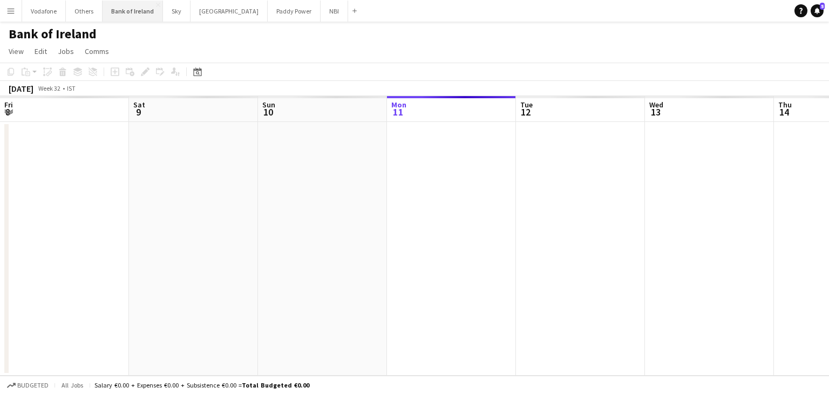
scroll to position [0, 258]
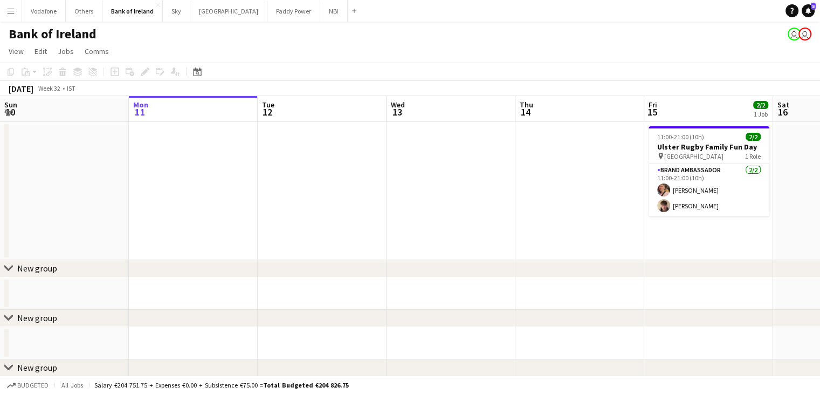
click at [8, 9] on app-icon "Menu" at bounding box center [10, 10] width 9 height 9
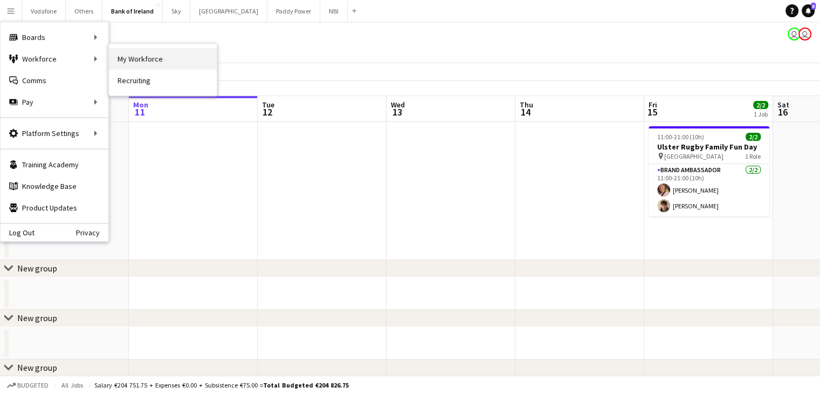
click at [139, 58] on link "My Workforce" at bounding box center [163, 59] width 108 height 22
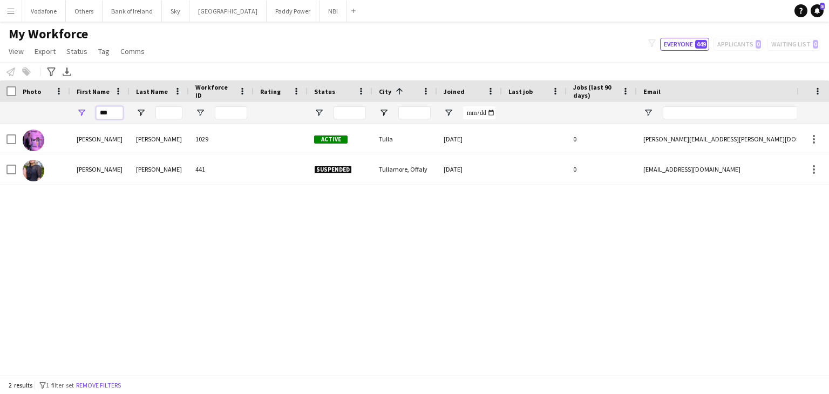
drag, startPoint x: 118, startPoint y: 113, endPoint x: 93, endPoint y: 114, distance: 24.8
click at [93, 114] on div "***" at bounding box center [99, 113] width 59 height 22
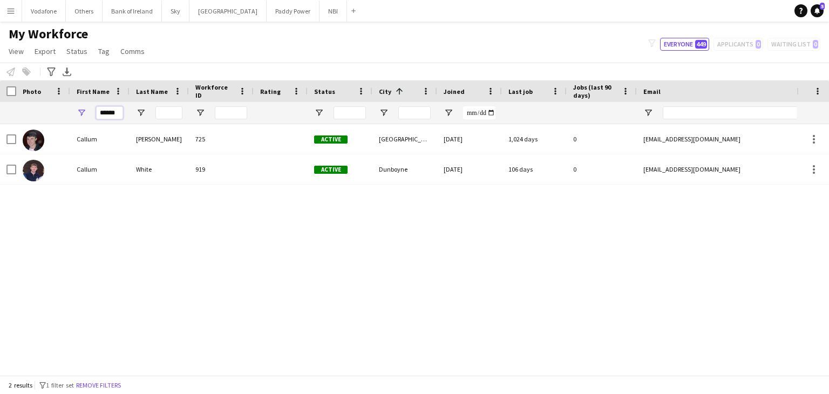
type input "******"
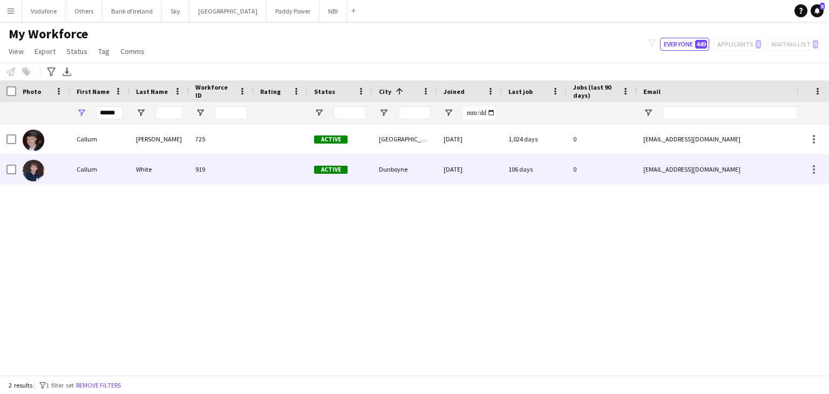
click at [436, 183] on div "Dunboyne" at bounding box center [404, 169] width 65 height 30
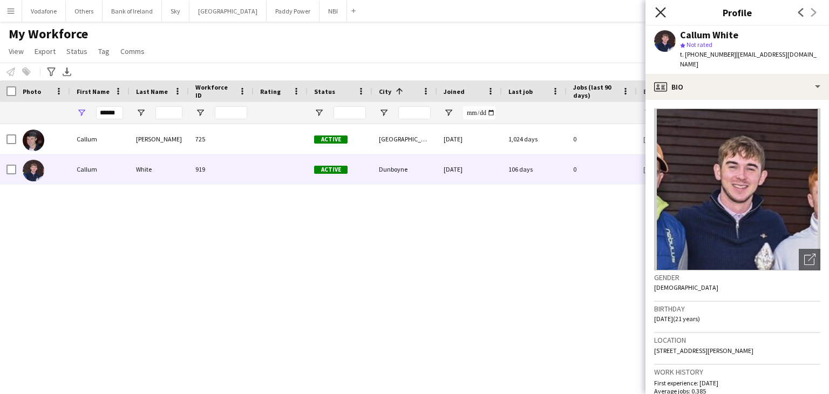
click at [659, 13] on icon "Close pop-in" at bounding box center [660, 12] width 10 height 10
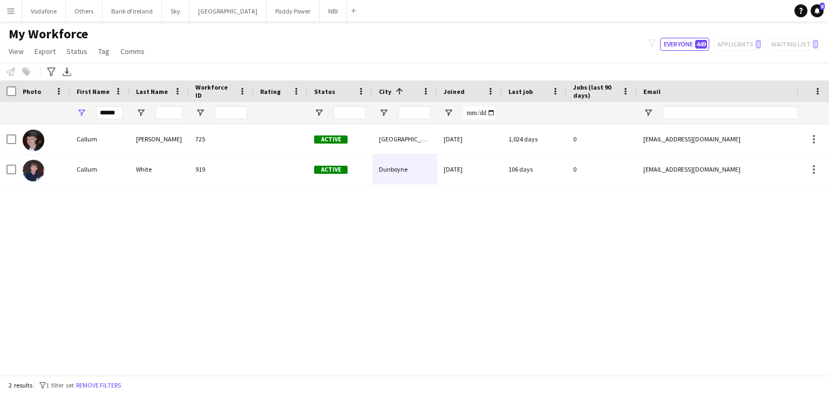
click at [515, 244] on div "Callum O’Reilly 725 Active Dublin 4 29-03-2022 1,024 days 0 oreilc43@tcd.ie +35…" at bounding box center [398, 245] width 796 height 243
click at [121, 111] on div "******" at bounding box center [99, 113] width 59 height 22
drag, startPoint x: 102, startPoint y: 117, endPoint x: 75, endPoint y: 121, distance: 27.3
click at [75, 121] on div "******" at bounding box center [99, 113] width 59 height 22
click at [97, 210] on div "Callum O’Reilly 725 Active Dublin 4 29-03-2022 1,024 days 0 oreilc43@tcd.ie +35…" at bounding box center [398, 245] width 796 height 243
